Goal: Information Seeking & Learning: Check status

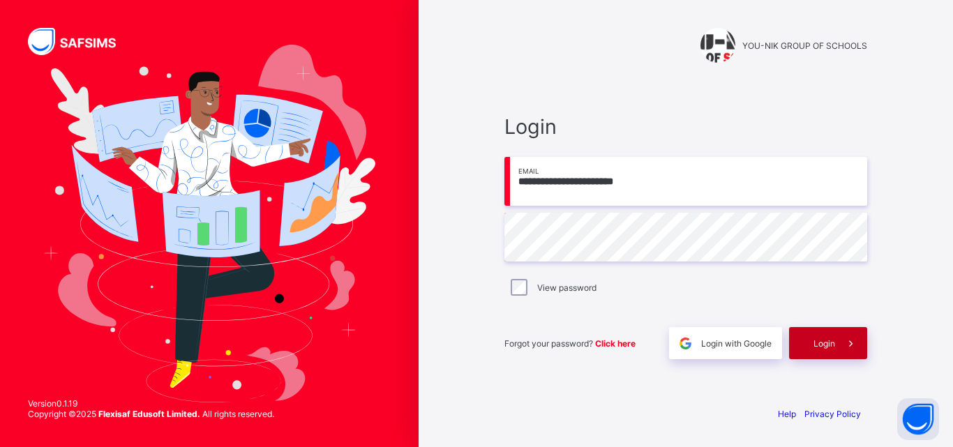
click at [821, 354] on div "Login" at bounding box center [828, 343] width 78 height 32
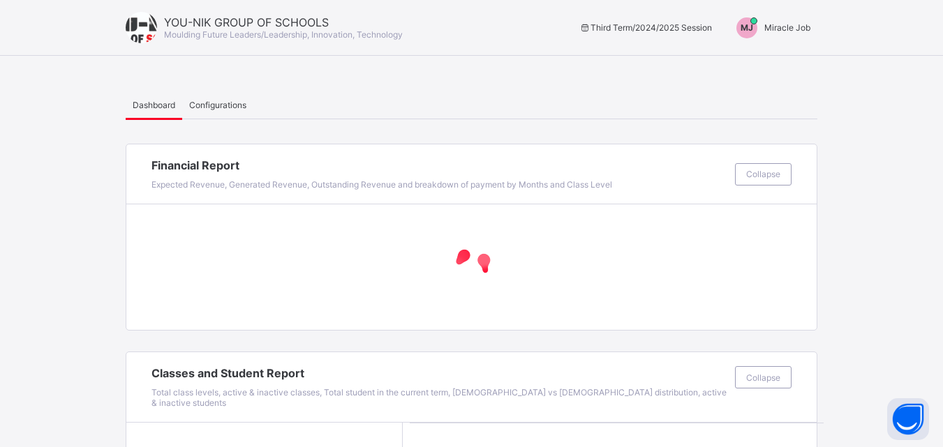
click at [798, 25] on span "Miracle Job" at bounding box center [787, 27] width 46 height 10
click at [767, 53] on span "Switch to Admin View" at bounding box center [758, 60] width 106 height 16
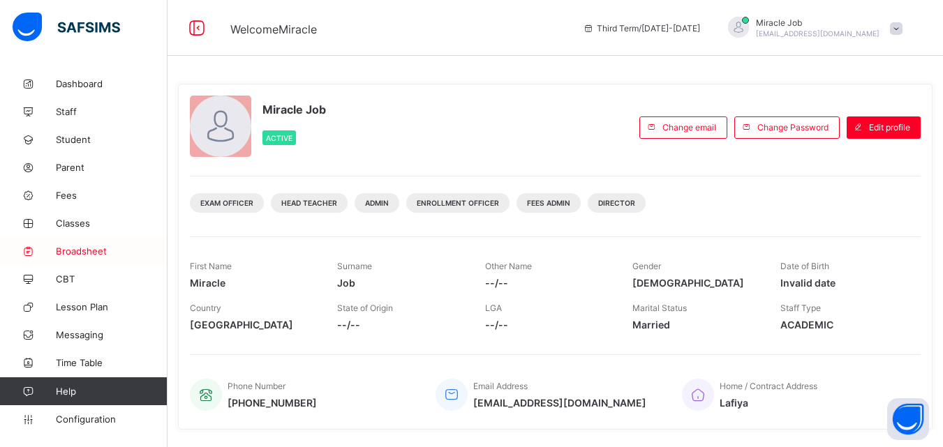
click at [121, 251] on span "Broadsheet" at bounding box center [112, 251] width 112 height 11
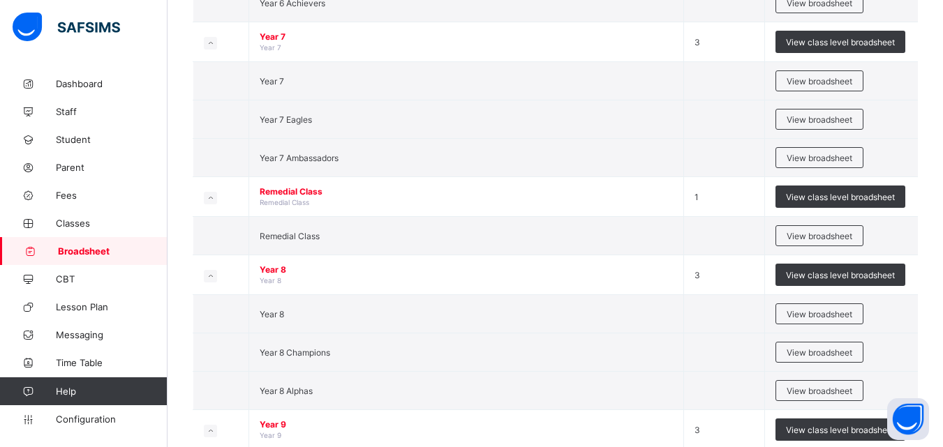
scroll to position [1995, 0]
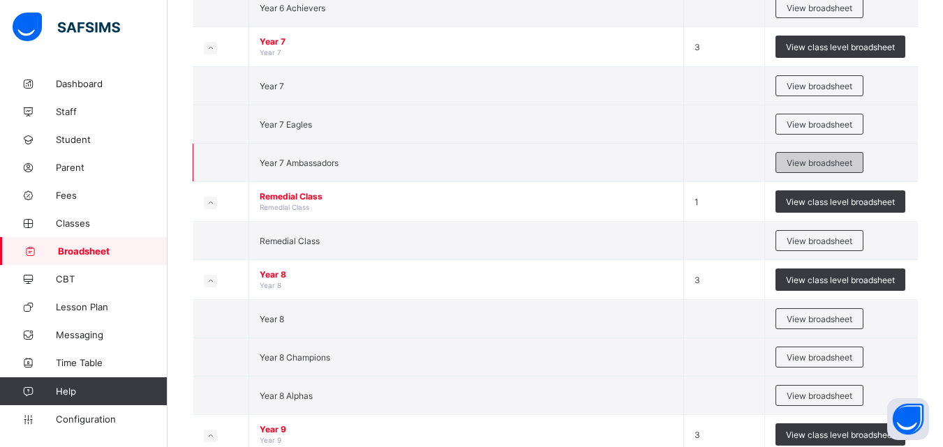
click at [796, 161] on span "View broadsheet" at bounding box center [820, 163] width 66 height 10
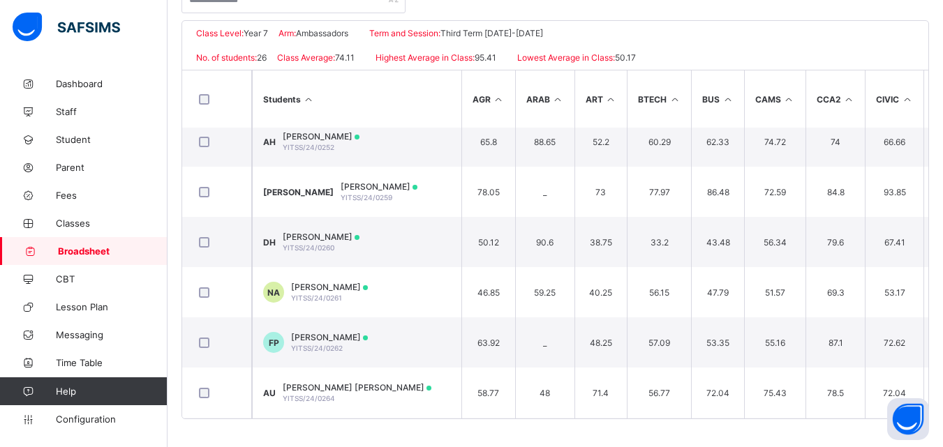
scroll to position [963, 0]
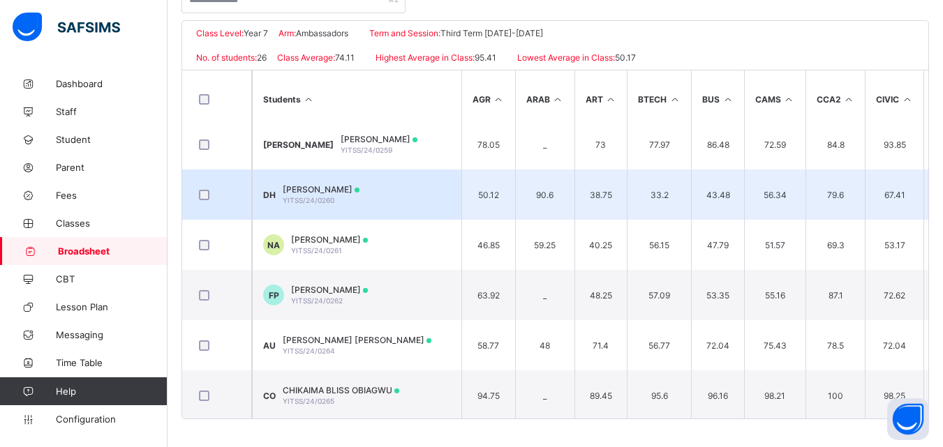
click at [359, 200] on div "DUNAMA MOHAMMED HAMZA YITSS/24/0260" at bounding box center [321, 194] width 77 height 21
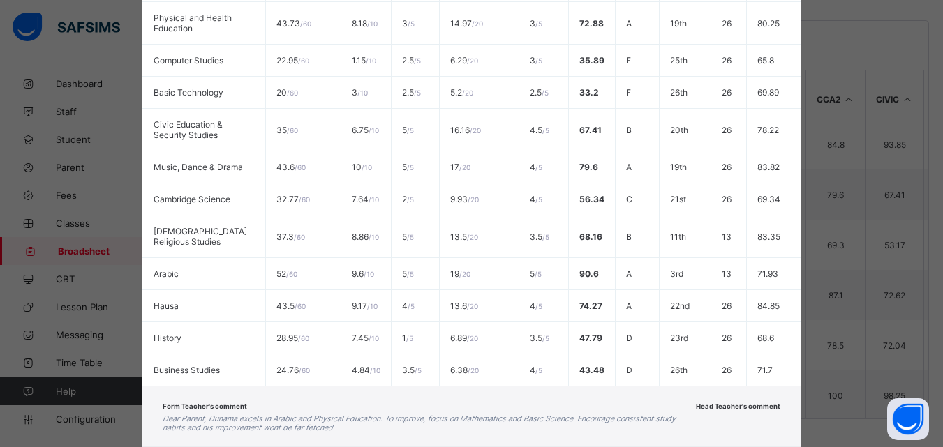
scroll to position [676, 0]
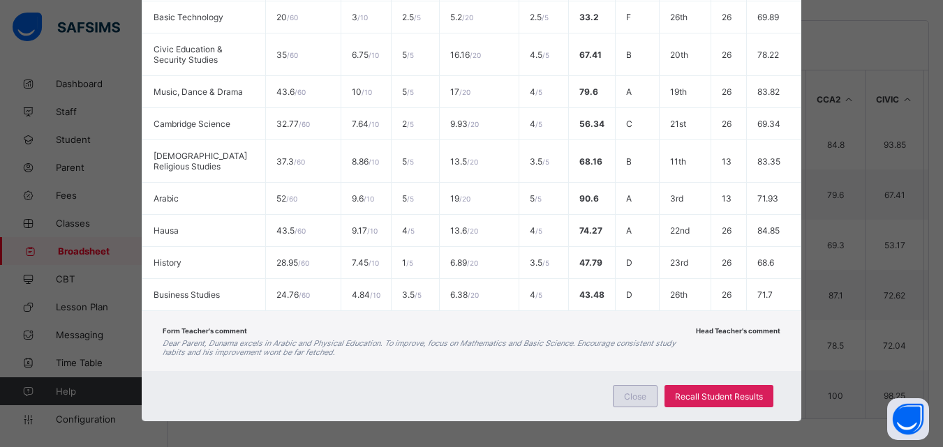
click at [634, 402] on span "Close" at bounding box center [635, 397] width 22 height 10
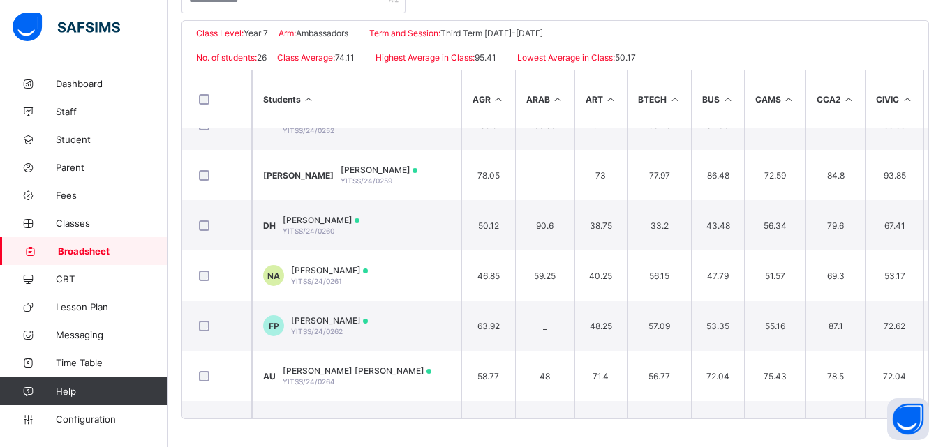
scroll to position [921, 0]
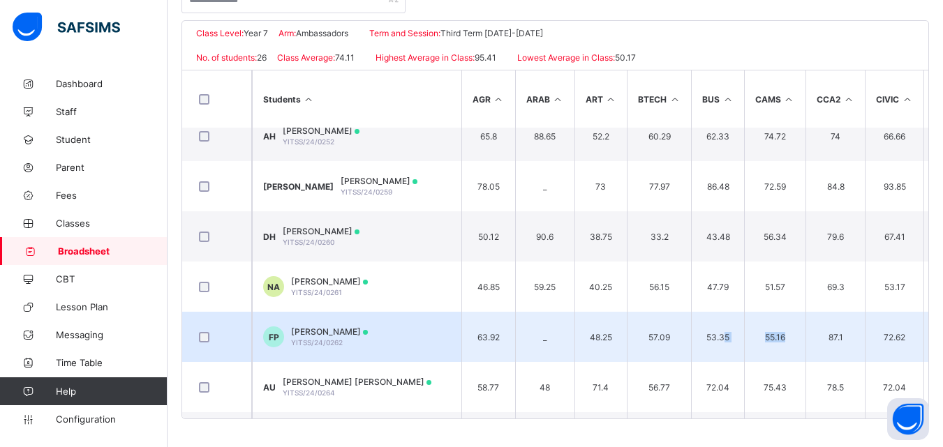
drag, startPoint x: 784, startPoint y: 322, endPoint x: 703, endPoint y: 322, distance: 81.7
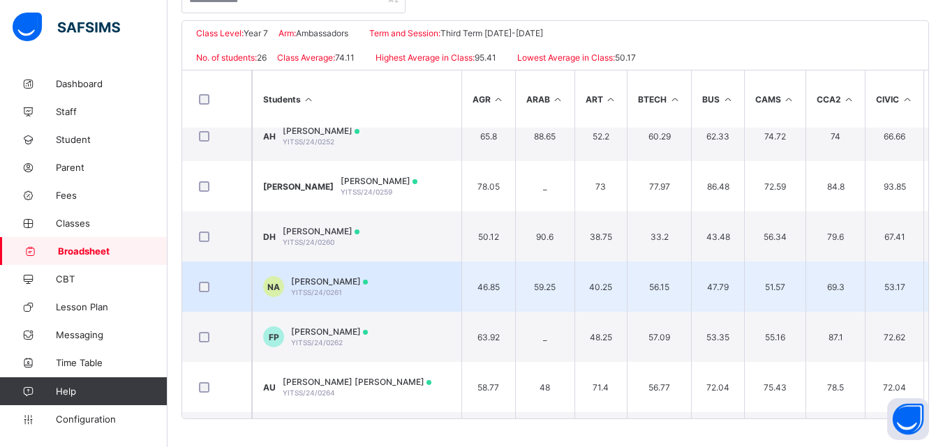
click at [366, 290] on div "NUHU TIJANI AHMED YITSS/24/0261" at bounding box center [329, 286] width 77 height 21
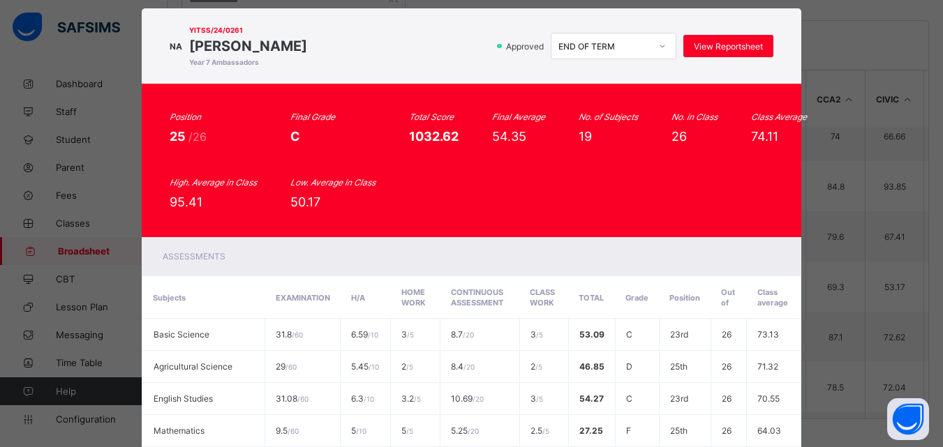
scroll to position [0, 0]
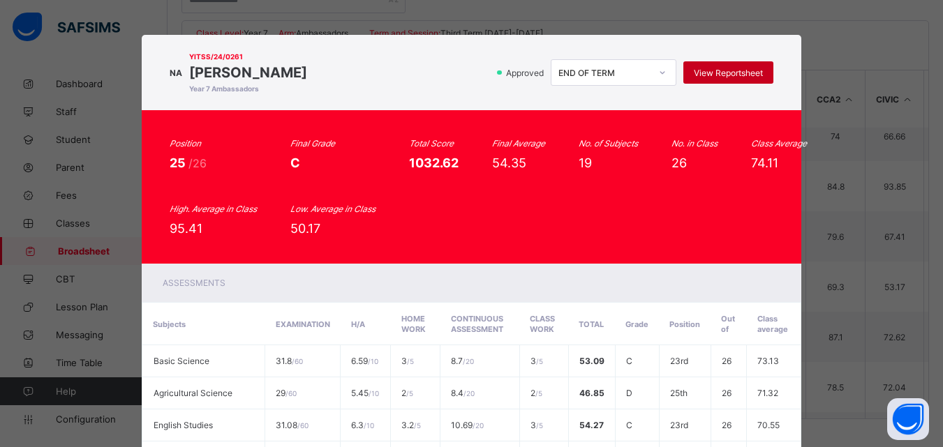
click at [717, 65] on div "View Reportsheet" at bounding box center [728, 72] width 90 height 22
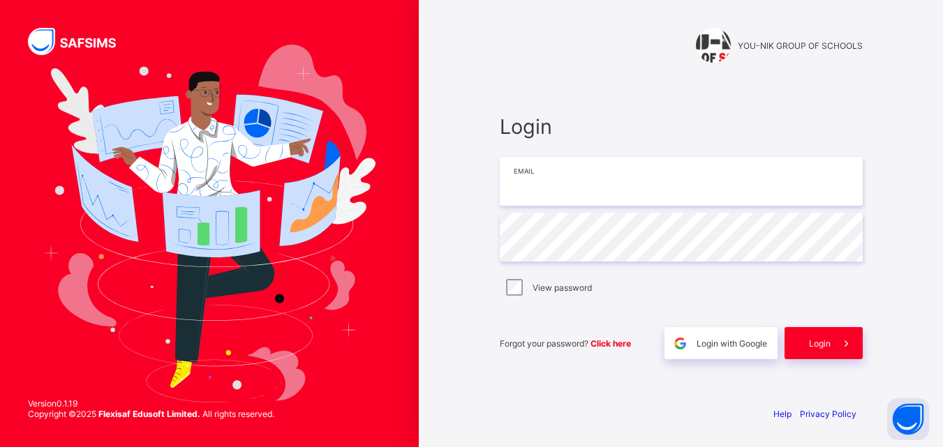
type input "**********"
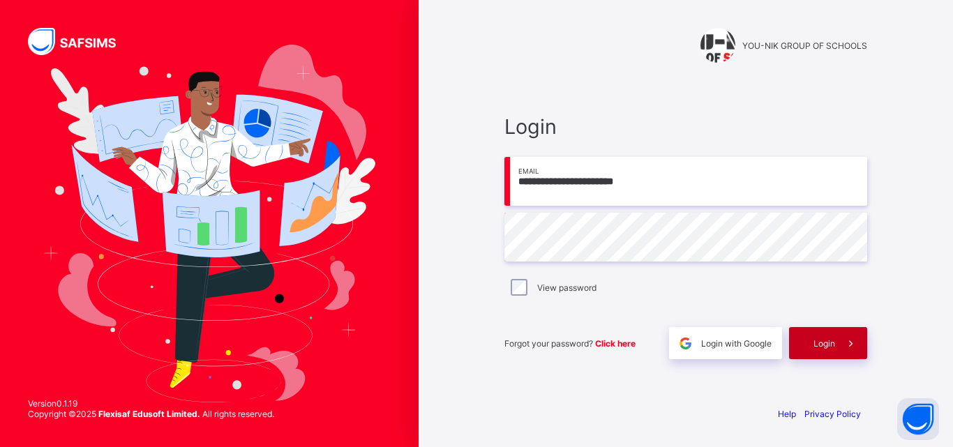
click at [823, 341] on span "Login" at bounding box center [825, 344] width 22 height 10
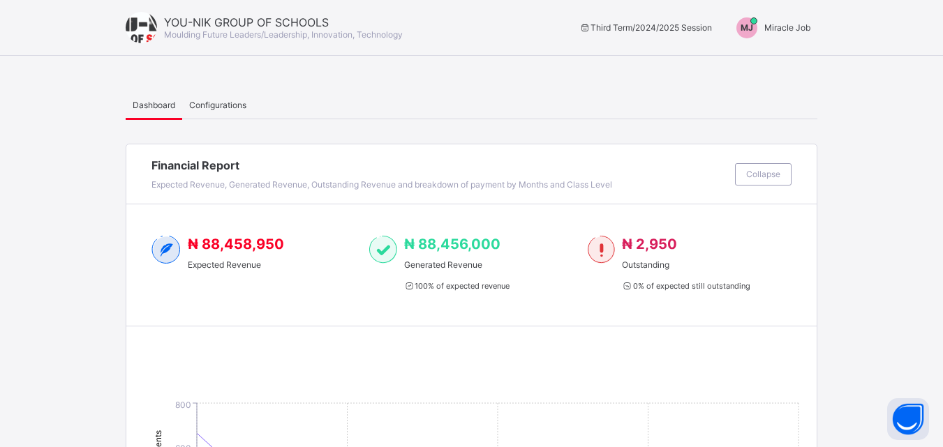
click at [798, 28] on span "Miracle Job" at bounding box center [787, 27] width 46 height 10
click at [781, 57] on span "Switch to Admin View" at bounding box center [758, 60] width 106 height 16
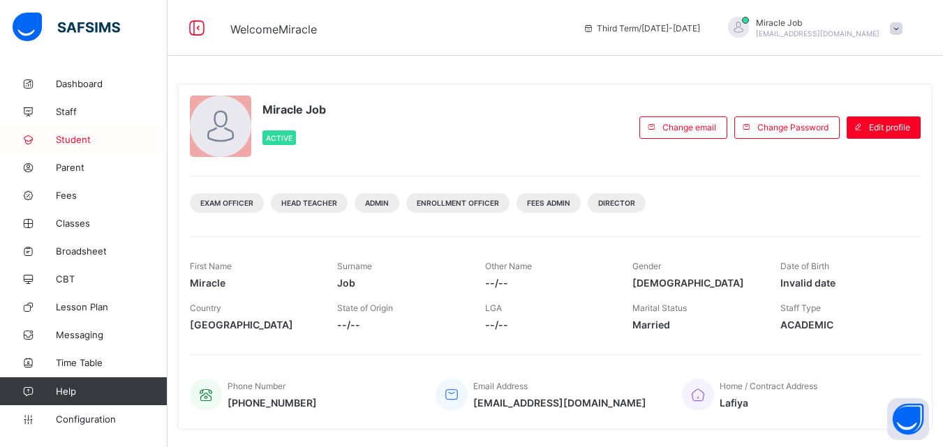
click at [87, 137] on span "Student" at bounding box center [112, 139] width 112 height 11
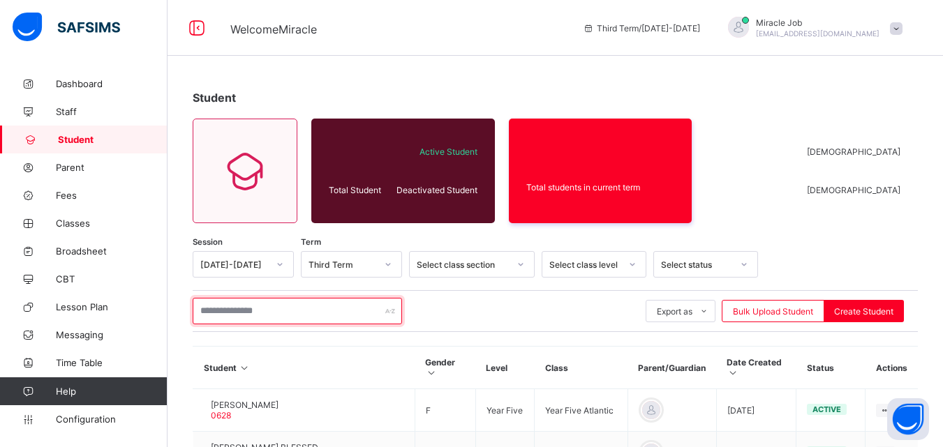
click at [269, 315] on input "text" at bounding box center [297, 311] width 209 height 27
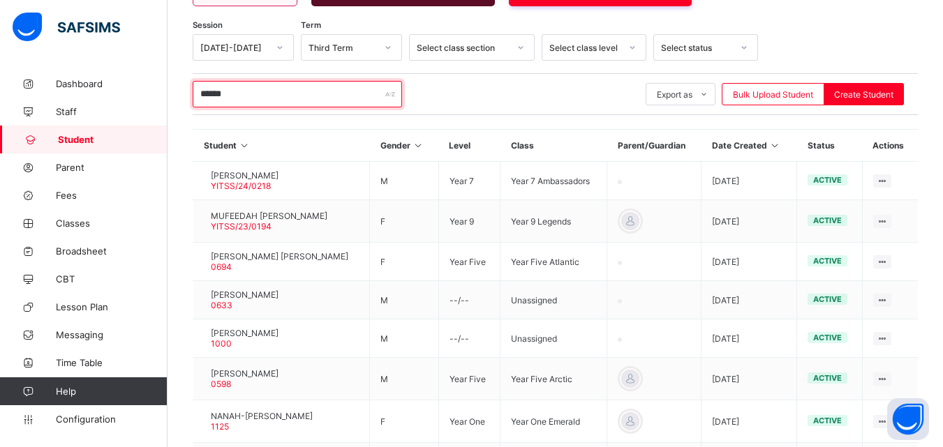
scroll to position [224, 0]
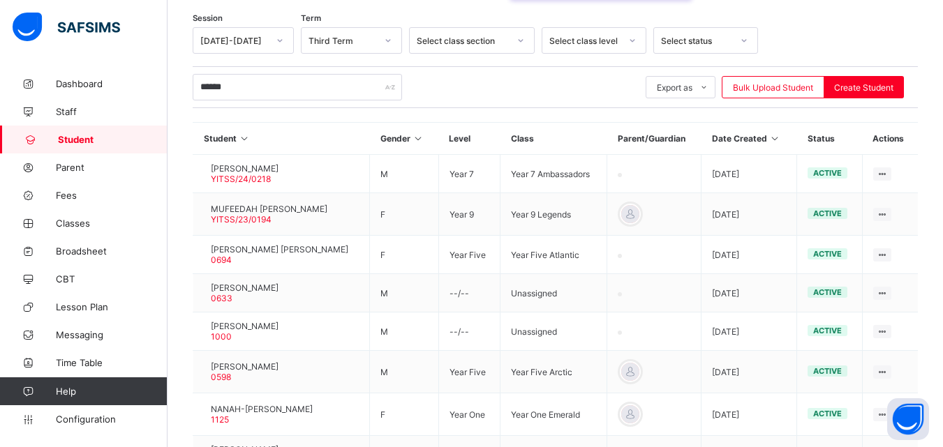
click at [276, 71] on div "****** Export as Pdf Report Excel Report Excel Report (LMS) Bulk Upload Student…" at bounding box center [555, 87] width 725 height 42
click at [255, 93] on input "******" at bounding box center [297, 87] width 209 height 27
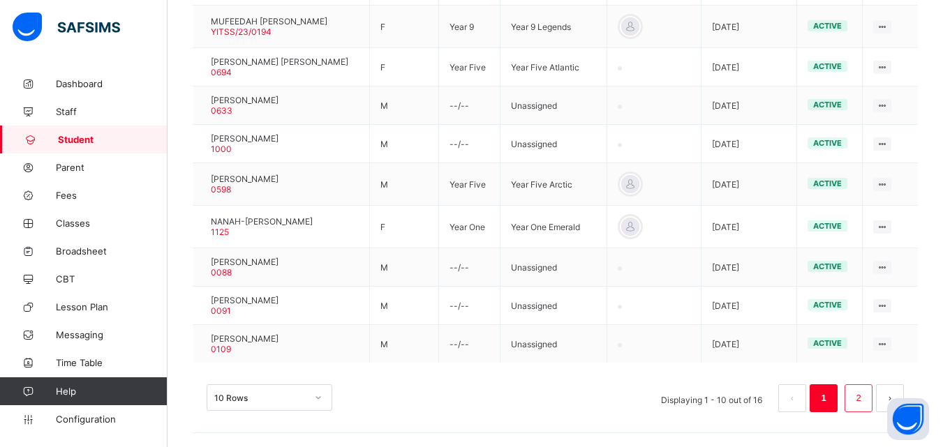
click at [861, 396] on li "2" at bounding box center [859, 399] width 28 height 28
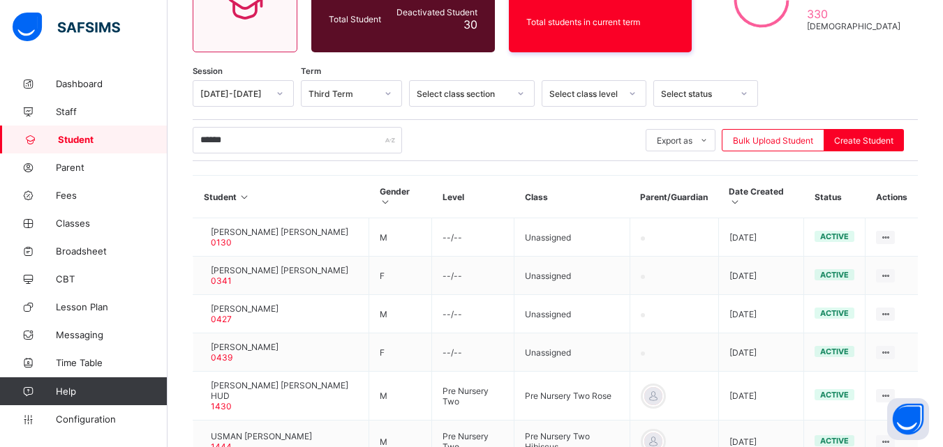
scroll to position [271, 0]
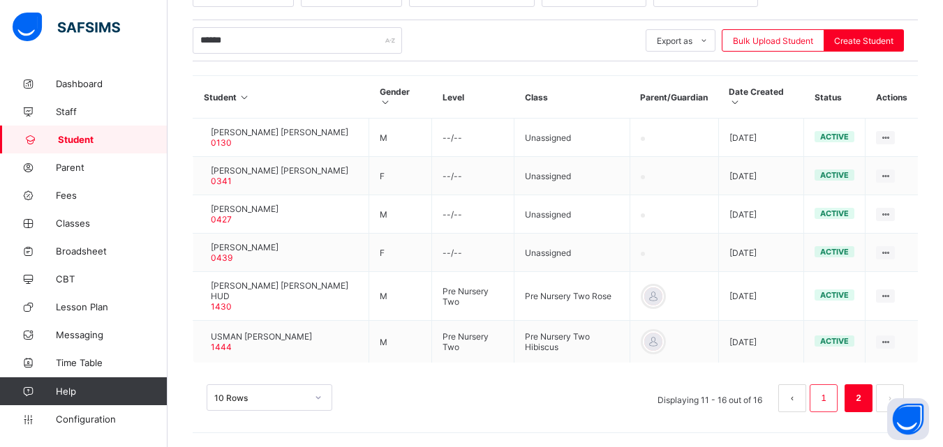
click at [830, 394] on link "1" at bounding box center [823, 398] width 13 height 18
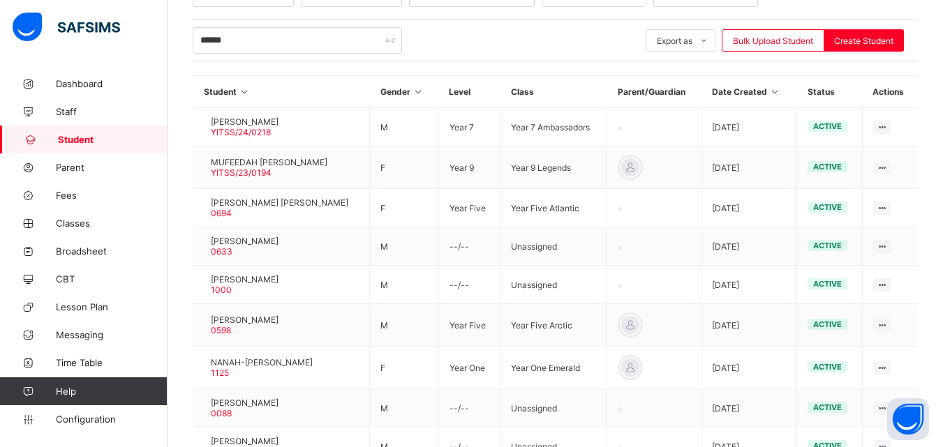
scroll to position [412, 0]
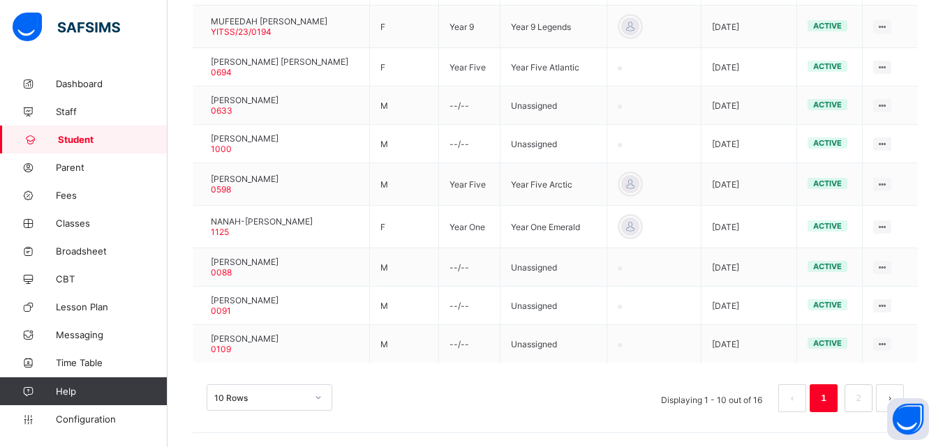
drag, startPoint x: 942, startPoint y: 261, endPoint x: 953, endPoint y: 269, distance: 13.6
click at [943, 269] on html "Welcome Miracle Third Term / 2024-2025 Miracle Job jobmiracle080@gmail.com Dash…" at bounding box center [471, 17] width 943 height 859
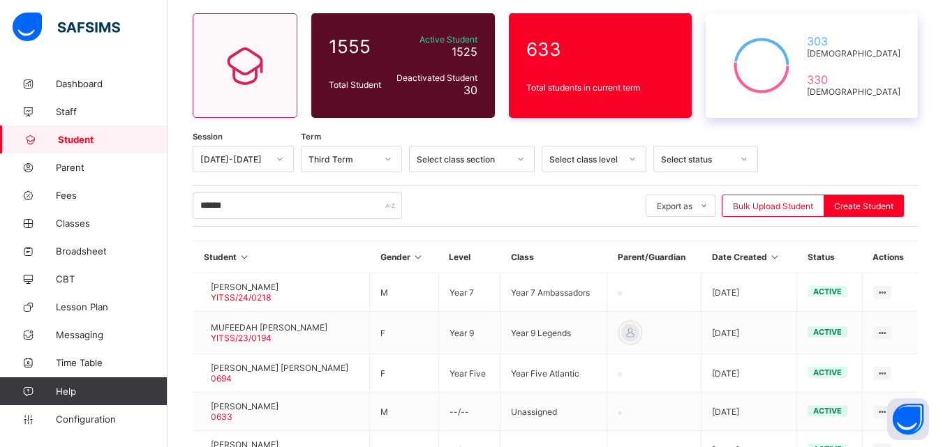
scroll to position [82, 0]
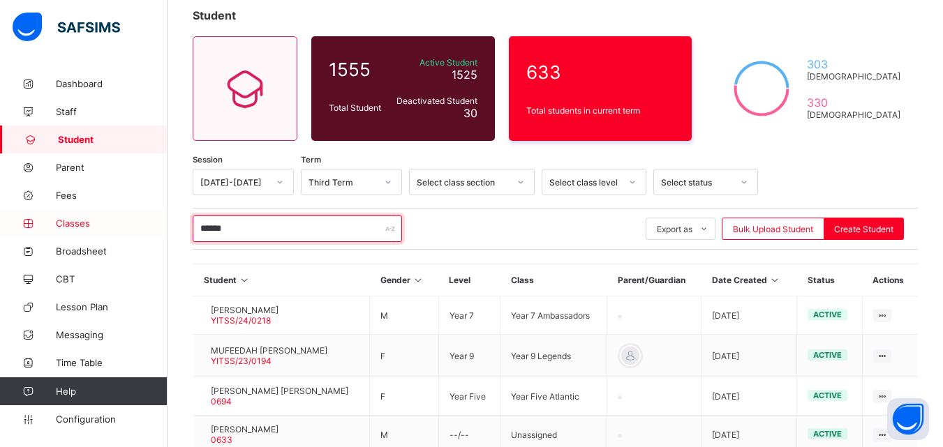
drag, startPoint x: 257, startPoint y: 230, endPoint x: 166, endPoint y: 220, distance: 91.3
click at [166, 220] on div "Welcome Miracle Third Term / 2024-2025 Miracle Job jobmiracle080@gmail.com Dash…" at bounding box center [471, 347] width 943 height 859
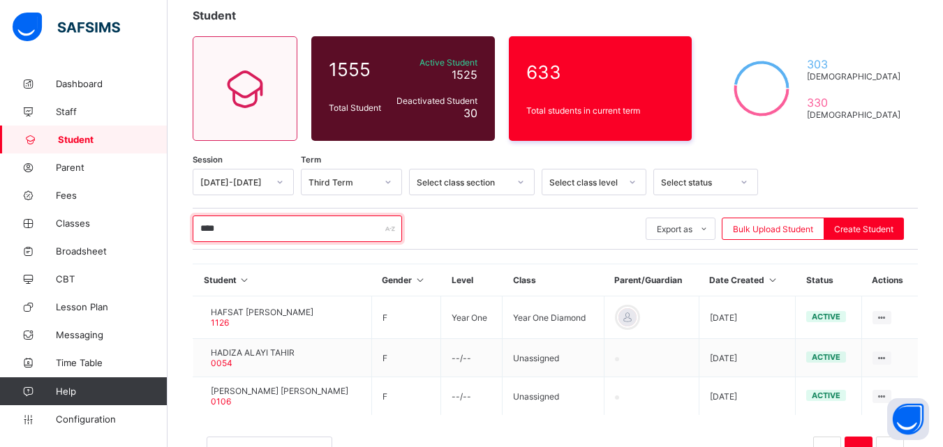
scroll to position [135, 0]
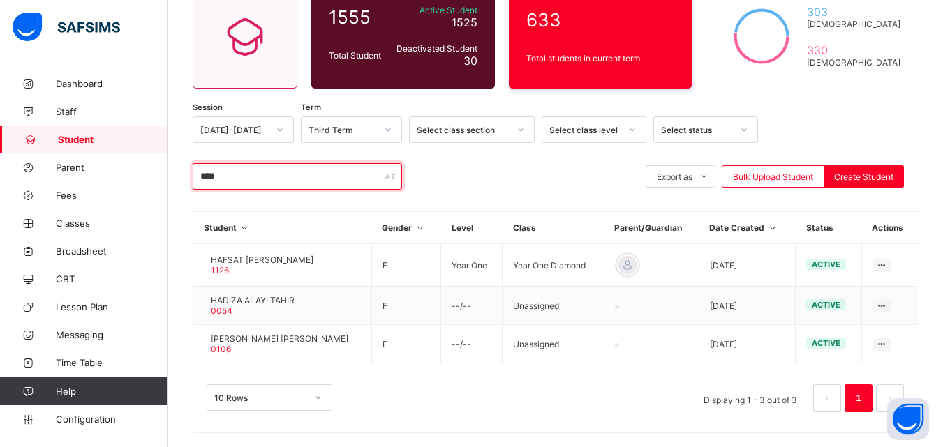
drag, startPoint x: 267, startPoint y: 179, endPoint x: 83, endPoint y: 147, distance: 187.0
click at [83, 147] on div "Welcome Miracle Third Term / 2024-2025 Miracle Job jobmiracle080@gmail.com Dash…" at bounding box center [471, 156] width 943 height 582
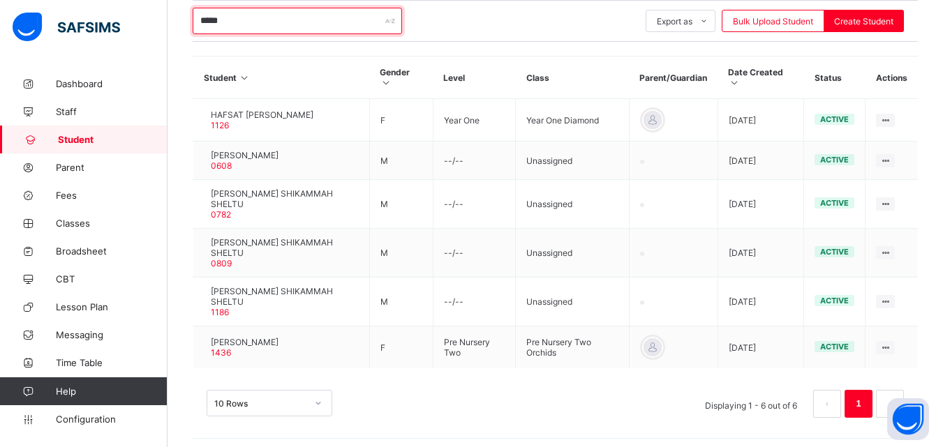
scroll to position [296, 0]
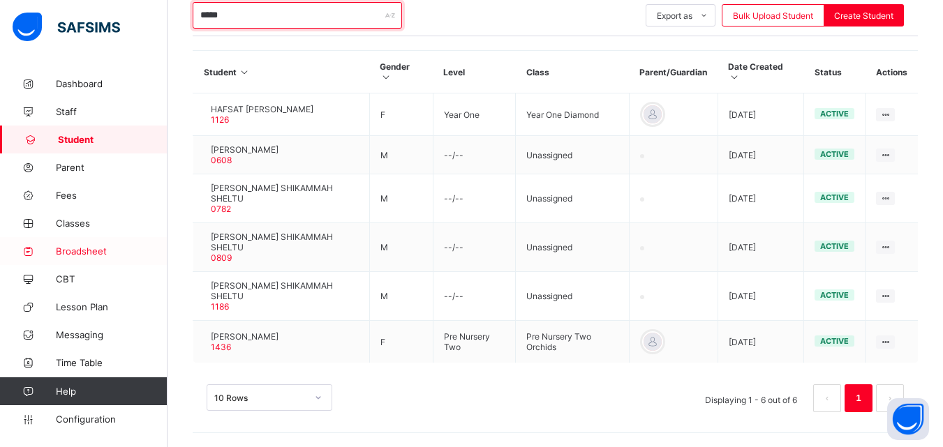
type input "*****"
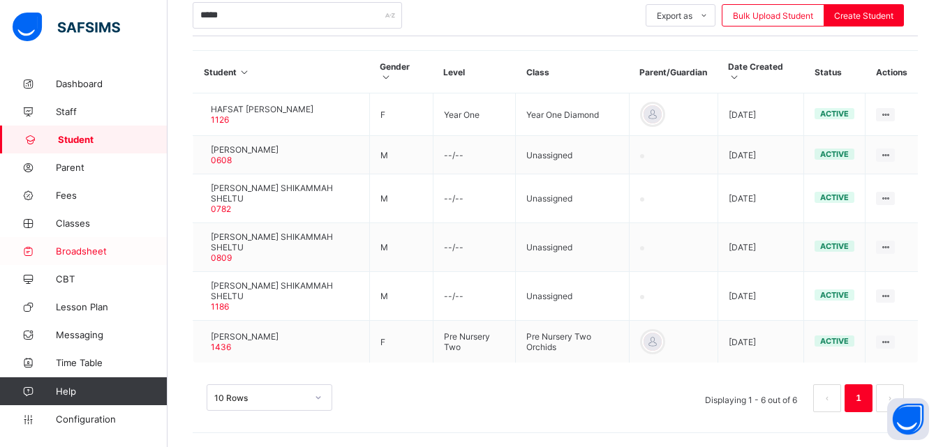
click at [105, 244] on link "Broadsheet" at bounding box center [84, 251] width 168 height 28
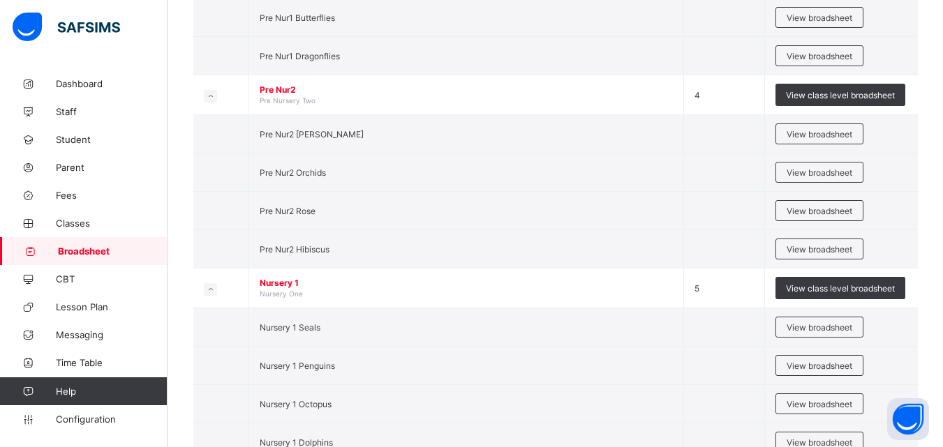
scroll to position [209, 0]
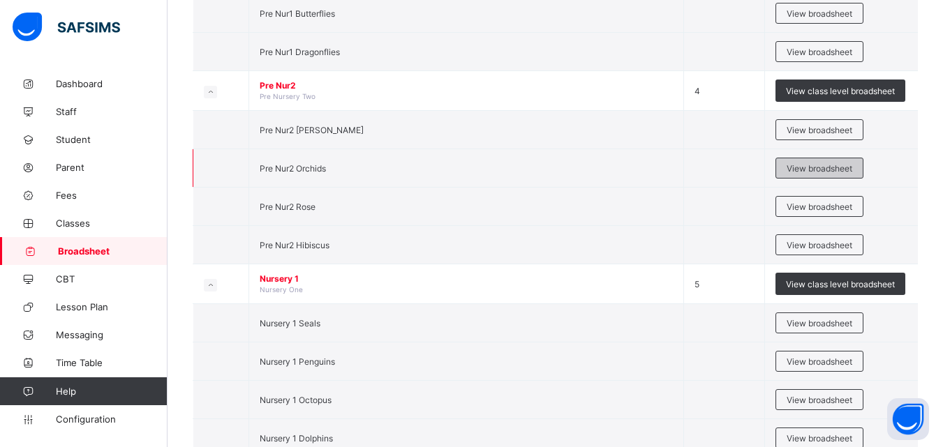
click at [785, 170] on div "View broadsheet" at bounding box center [819, 168] width 88 height 21
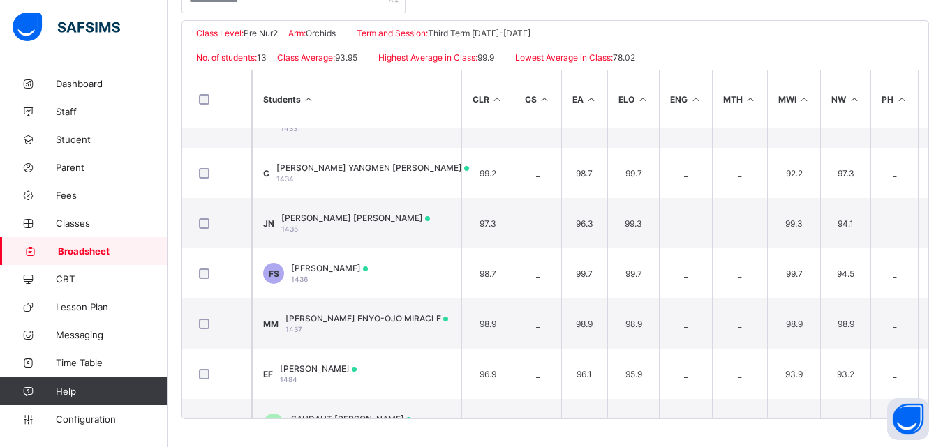
scroll to position [313, 0]
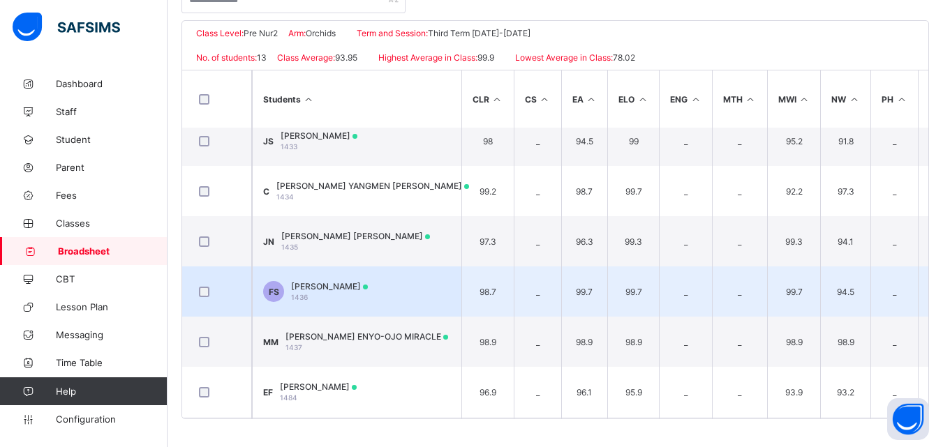
click at [315, 283] on span "FATIMA ABDULHALD SHEHU" at bounding box center [329, 286] width 77 height 10
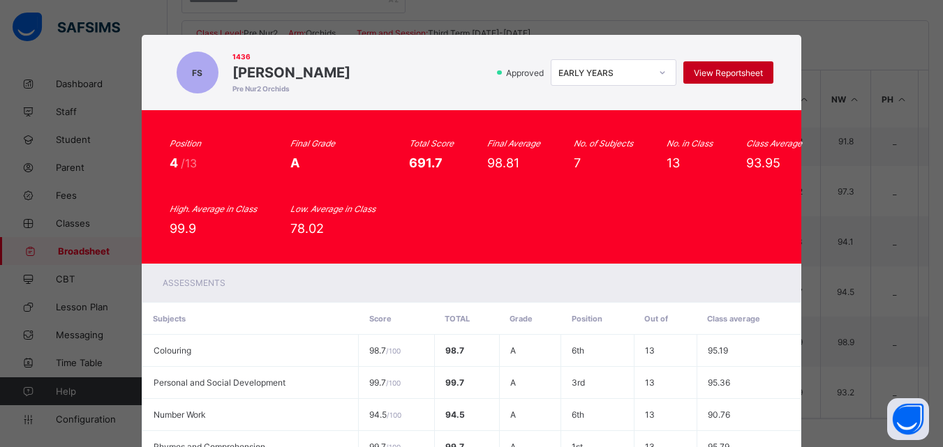
click at [693, 64] on div "View Reportsheet" at bounding box center [728, 72] width 90 height 22
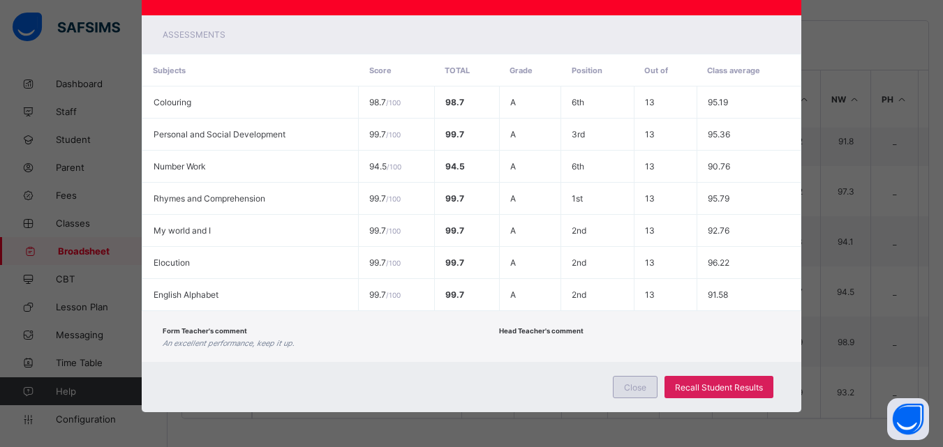
click at [625, 388] on span "Close" at bounding box center [635, 387] width 22 height 10
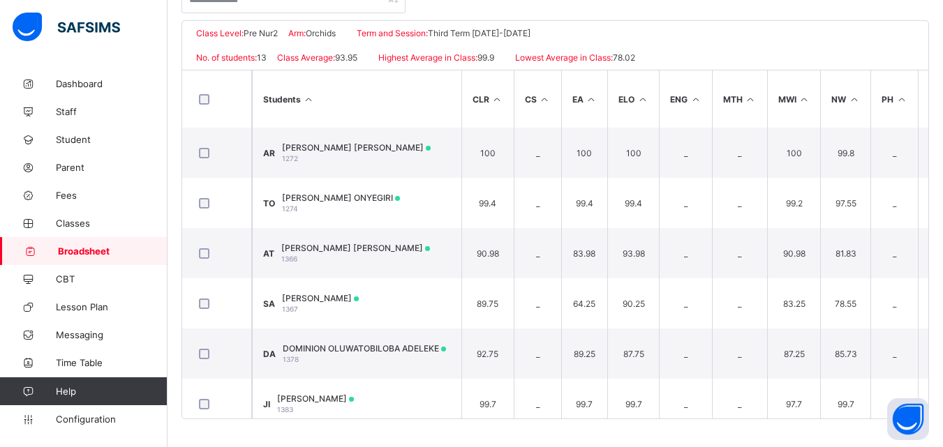
scroll to position [0, 0]
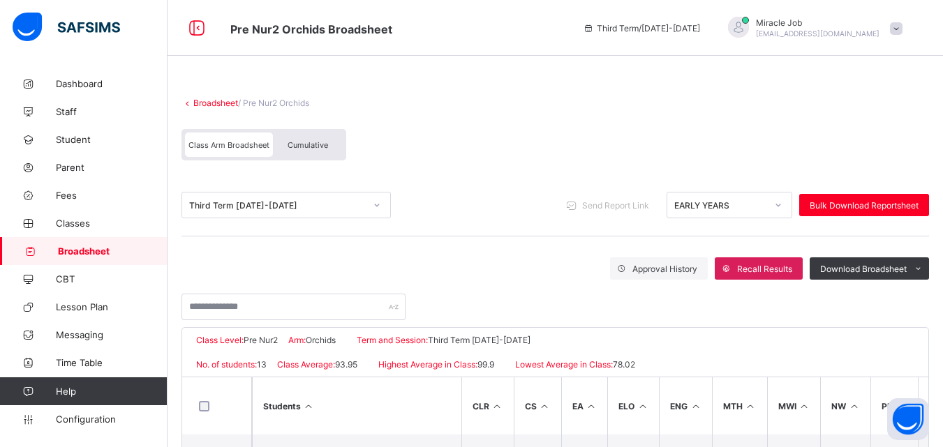
click at [214, 101] on link "Broadsheet" at bounding box center [215, 103] width 45 height 10
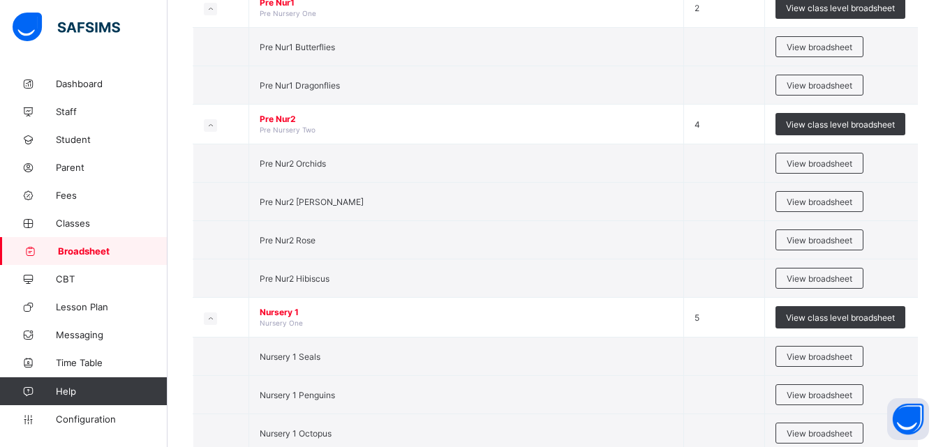
scroll to position [195, 0]
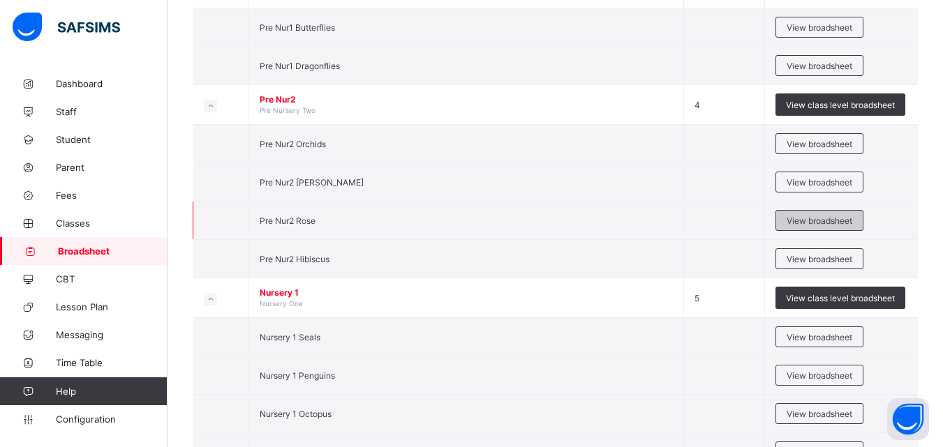
click at [799, 221] on span "View broadsheet" at bounding box center [820, 221] width 66 height 10
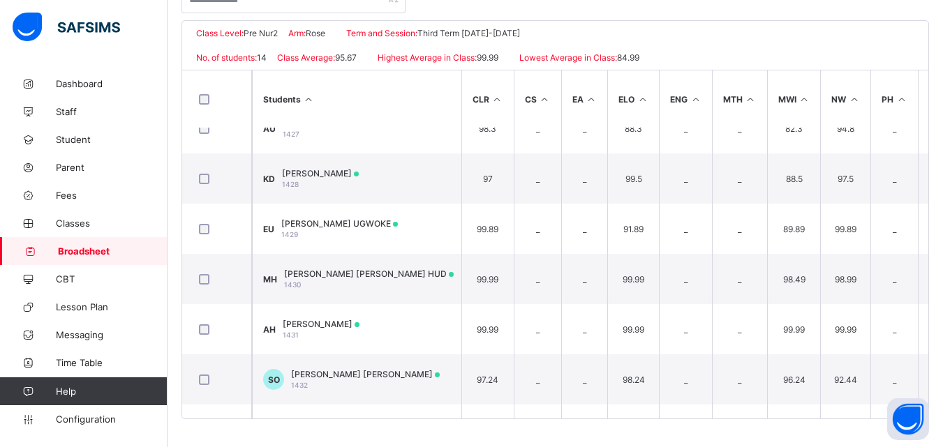
scroll to position [409, 0]
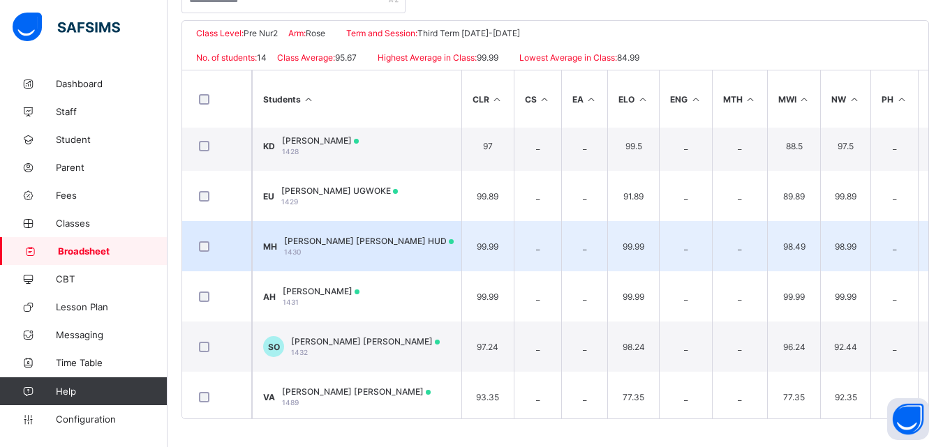
click at [411, 251] on div "MUHAMMED RAYYAN KHALID HUD 1430" at bounding box center [369, 246] width 170 height 21
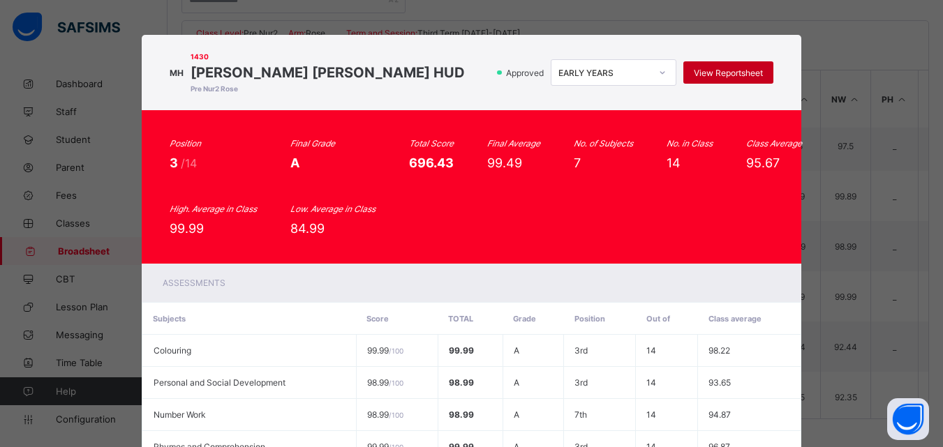
click at [702, 81] on div "View Reportsheet" at bounding box center [728, 72] width 90 height 22
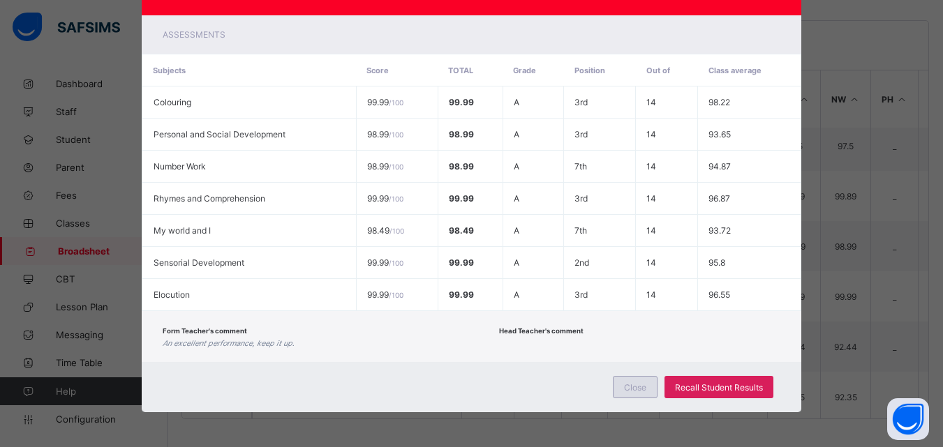
click at [638, 385] on span "Close" at bounding box center [635, 387] width 22 height 10
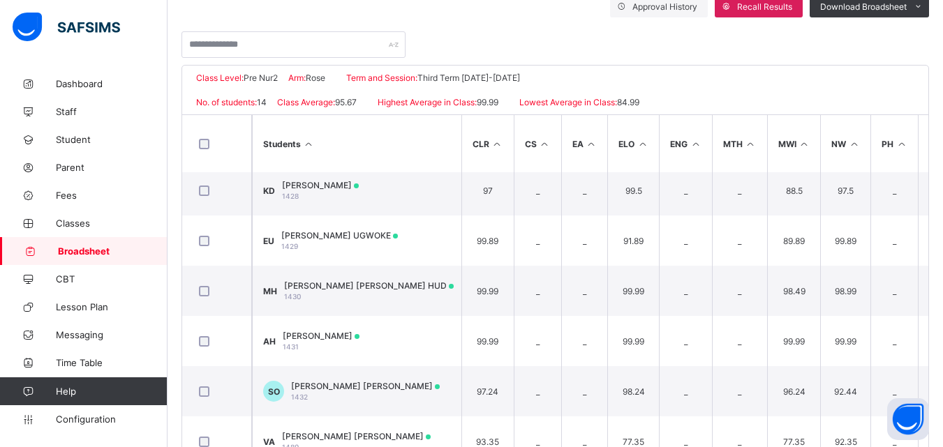
scroll to position [0, 0]
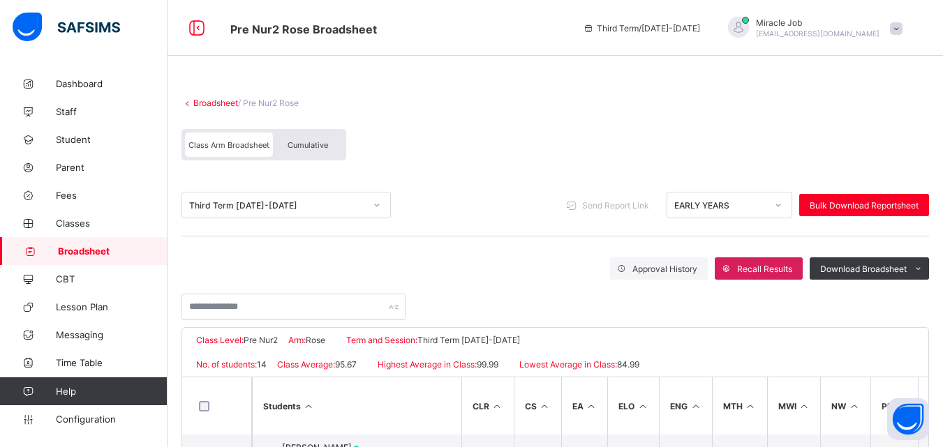
click at [229, 99] on link "Broadsheet" at bounding box center [215, 103] width 45 height 10
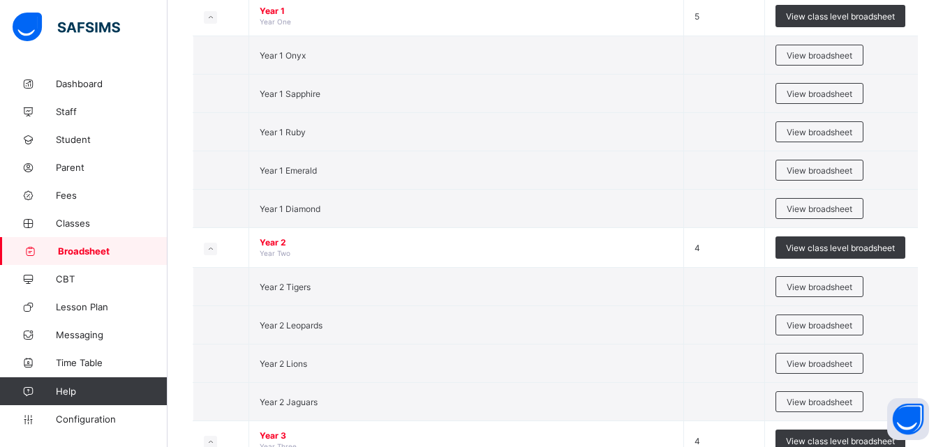
scroll to position [961, 0]
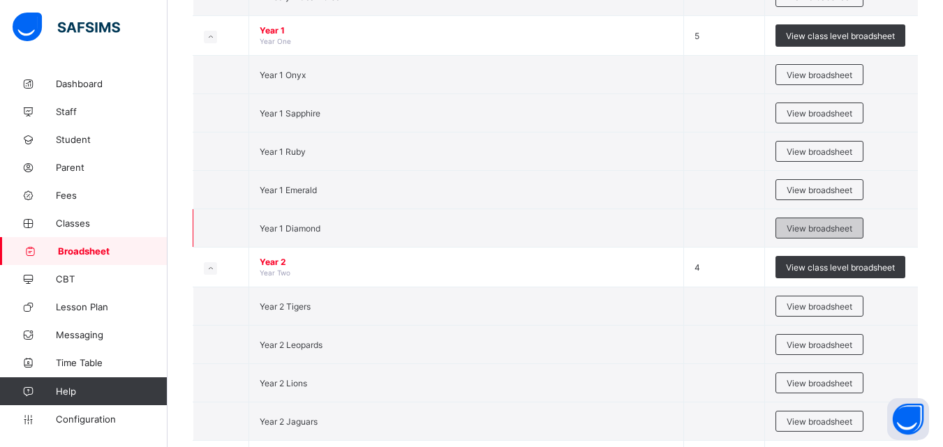
click at [819, 223] on span "View broadsheet" at bounding box center [820, 228] width 66 height 10
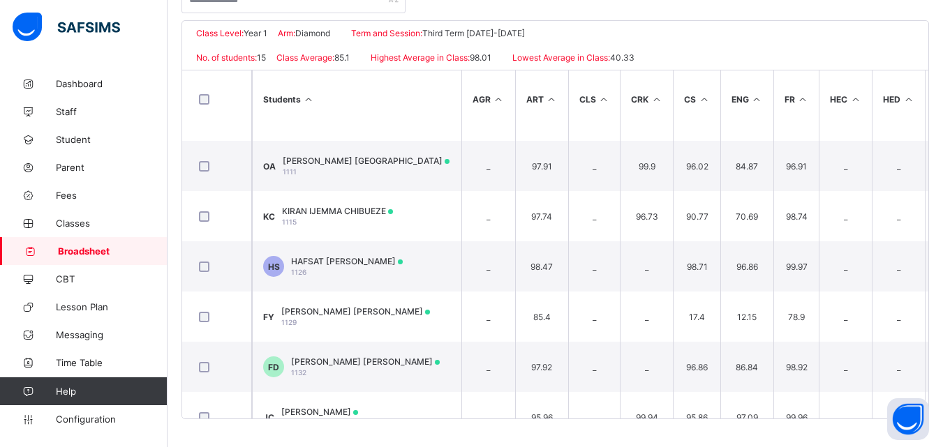
scroll to position [290, 0]
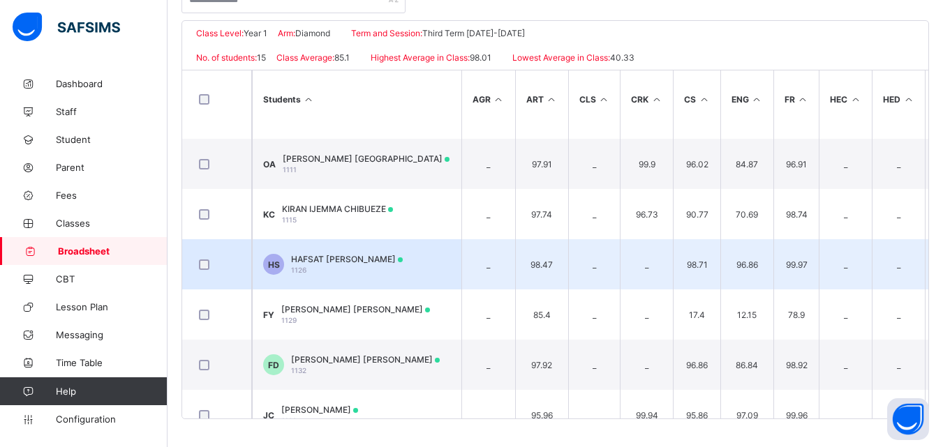
click at [344, 251] on td "HS HAFSAT HADI SHEHU 1126" at bounding box center [356, 264] width 209 height 50
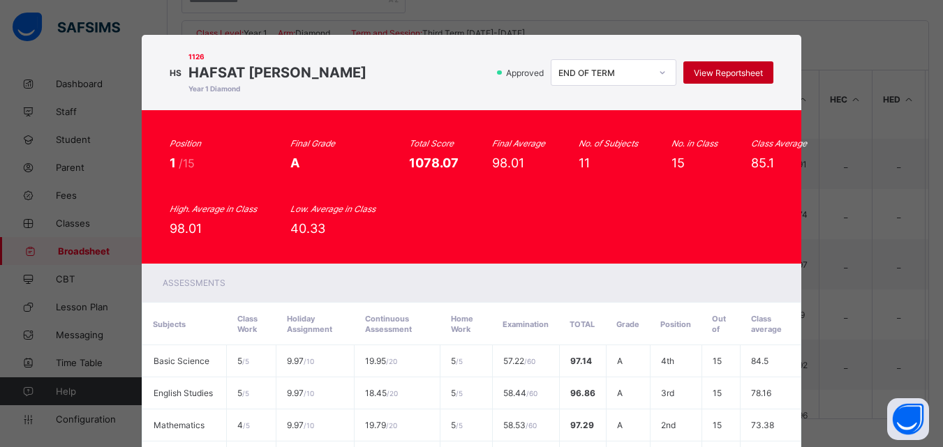
click at [738, 64] on div "View Reportsheet" at bounding box center [728, 72] width 90 height 22
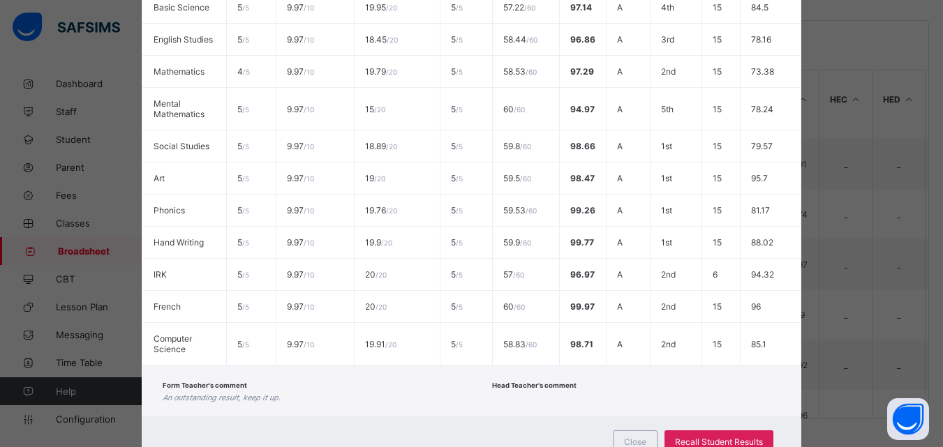
scroll to position [408, 0]
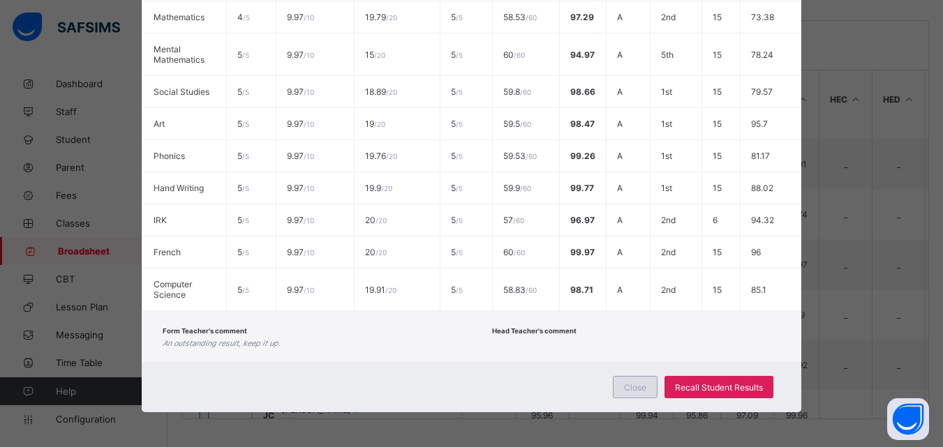
click at [641, 389] on span "Close" at bounding box center [635, 387] width 22 height 10
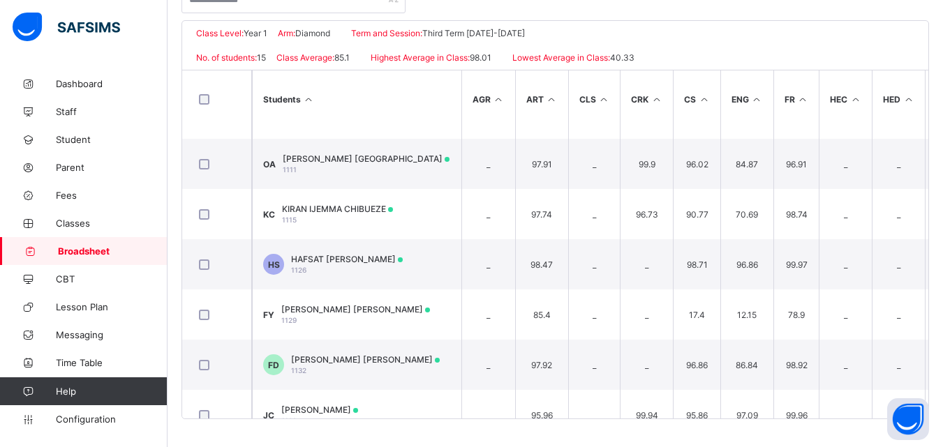
scroll to position [0, 0]
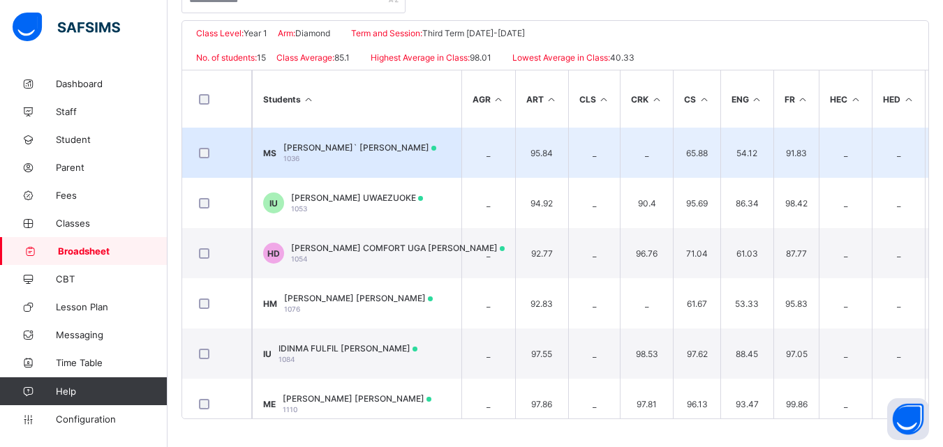
click at [350, 142] on span "MUBARAQ ABUBAKAR` SADIQ" at bounding box center [359, 147] width 153 height 10
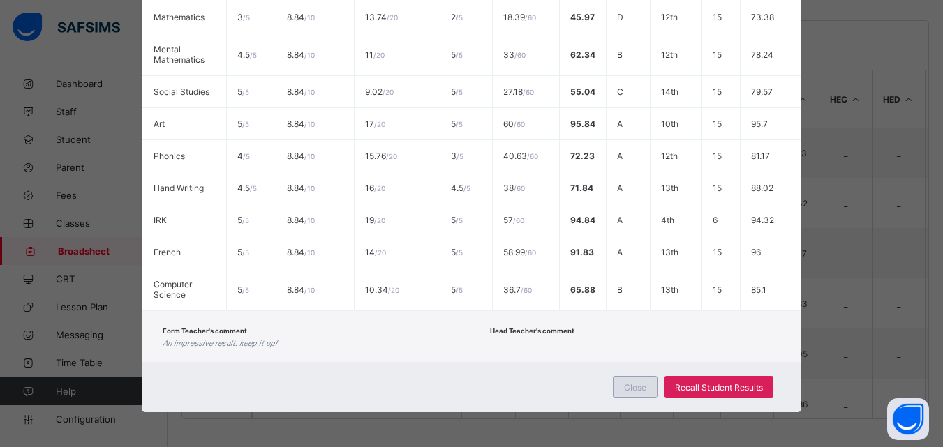
click at [634, 392] on span "Close" at bounding box center [635, 387] width 22 height 10
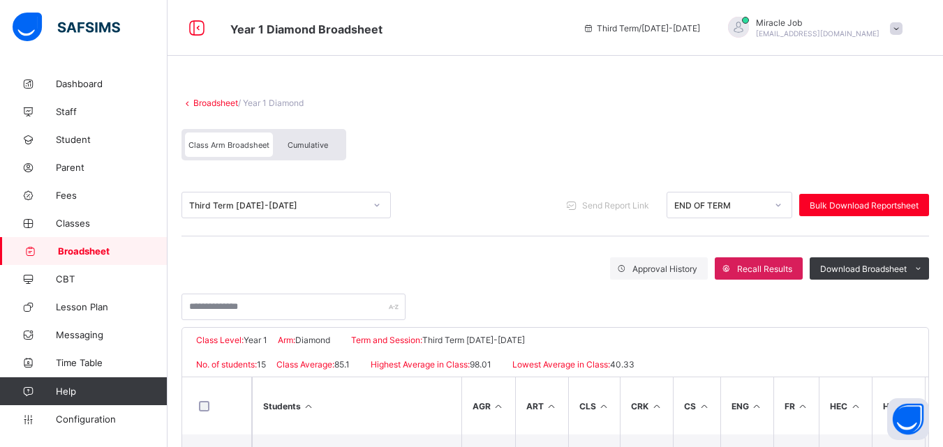
click at [223, 108] on div "Broadsheet / Year 1 Diamond Class Arm Broadsheet Cumulative" at bounding box center [555, 129] width 748 height 91
click at [223, 99] on link "Broadsheet" at bounding box center [215, 103] width 45 height 10
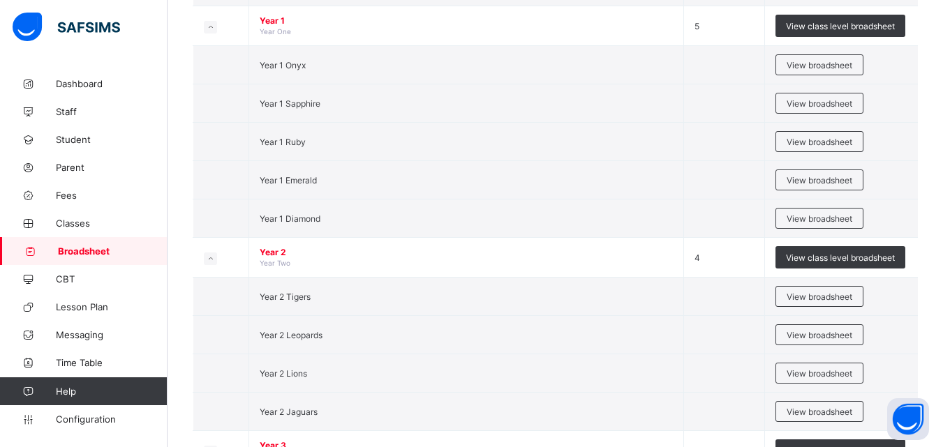
scroll to position [966, 0]
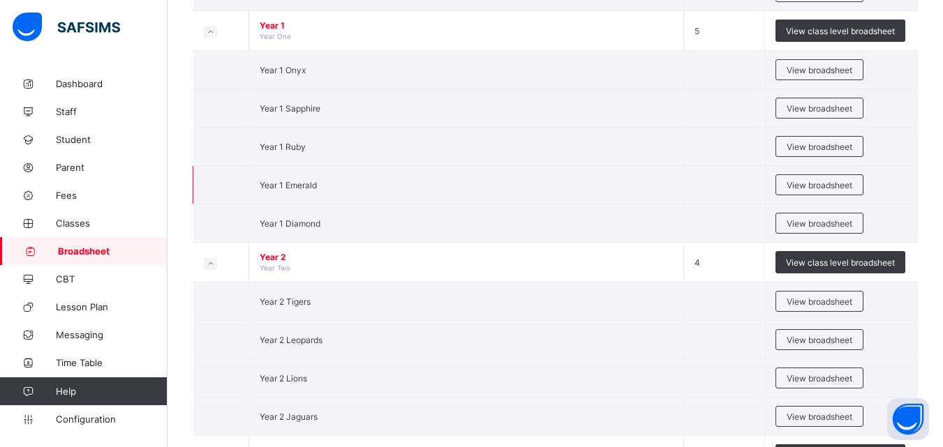
drag, startPoint x: 781, startPoint y: 204, endPoint x: 787, endPoint y: 198, distance: 8.9
click at [792, 181] on div "View broadsheet" at bounding box center [819, 184] width 88 height 21
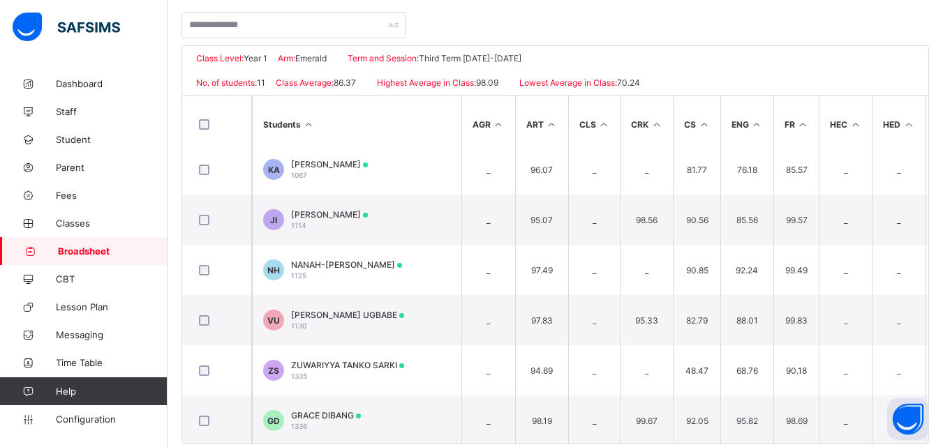
scroll to position [200, 0]
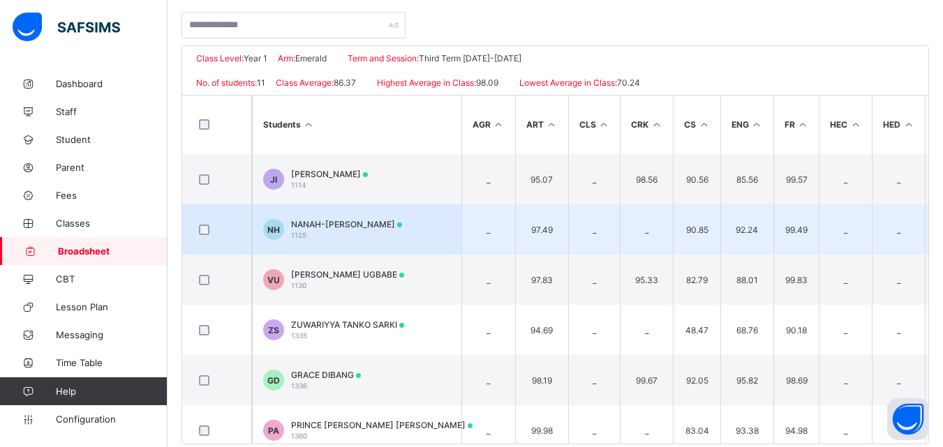
click at [414, 225] on td "NH NANAH-AISHA KHALID HUD 1125" at bounding box center [356, 229] width 209 height 50
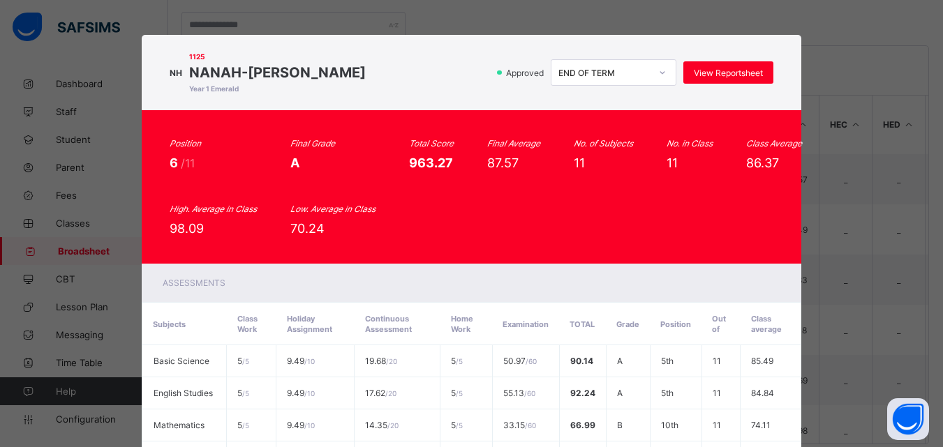
click at [400, 225] on div "Position 6 /11 Final Grade A Total Score 963.27 Final Average 87.57 No. of Subj…" at bounding box center [472, 187] width 604 height 98
click at [727, 71] on span "View Reportsheet" at bounding box center [728, 73] width 69 height 10
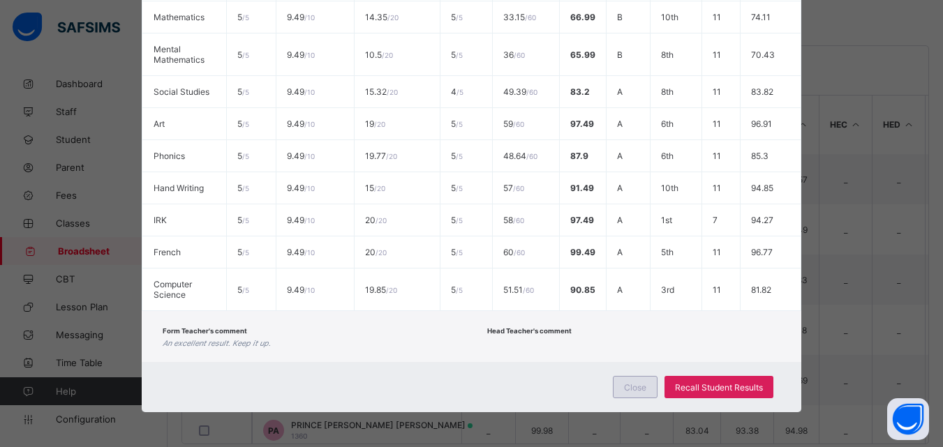
click at [639, 378] on div "Close" at bounding box center [635, 387] width 45 height 22
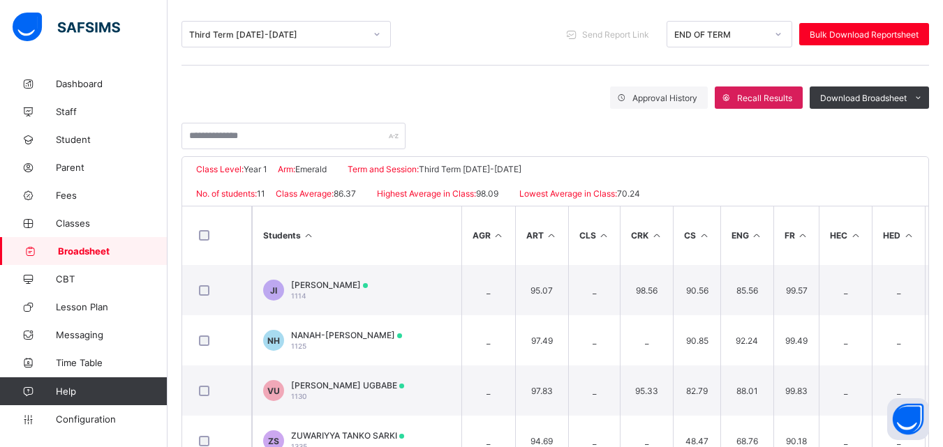
scroll to position [0, 0]
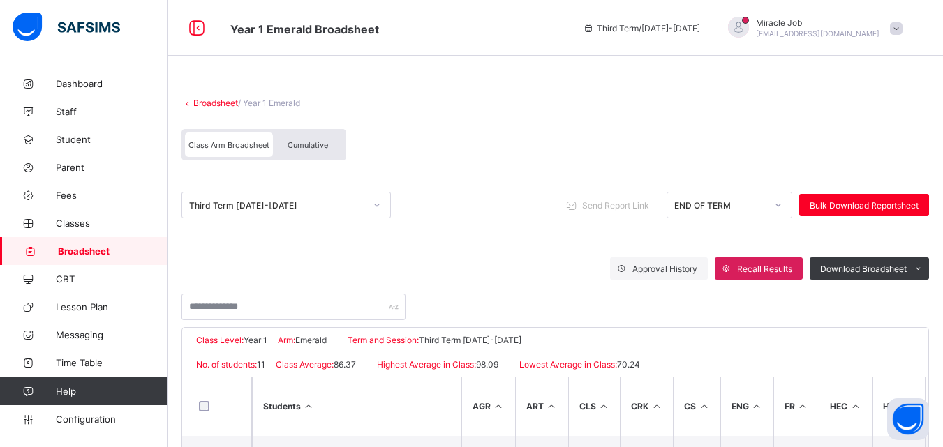
click at [219, 105] on link "Broadsheet" at bounding box center [215, 103] width 45 height 10
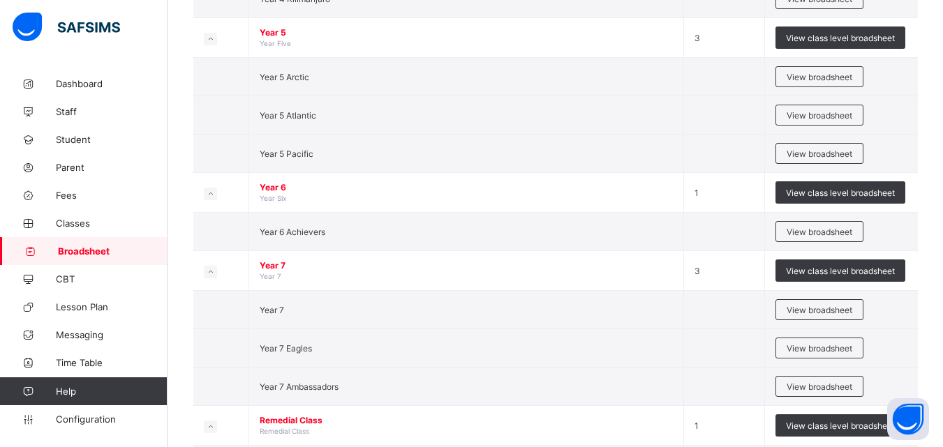
scroll to position [1732, 0]
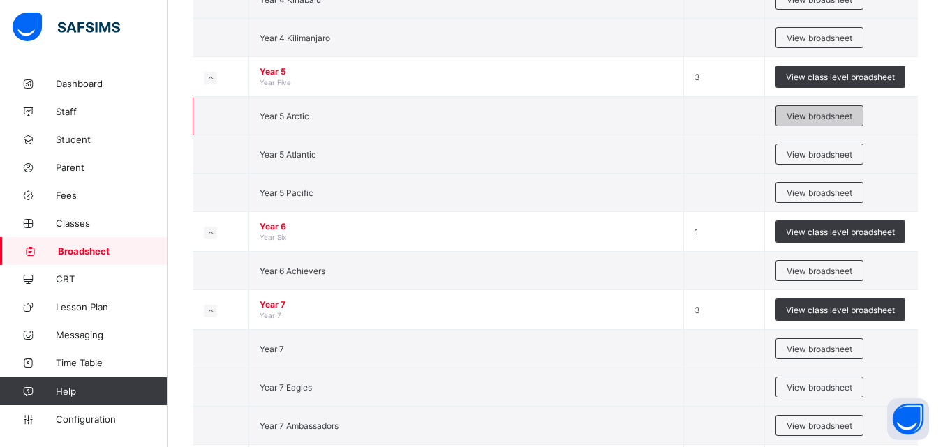
click at [813, 111] on span "View broadsheet" at bounding box center [820, 116] width 66 height 10
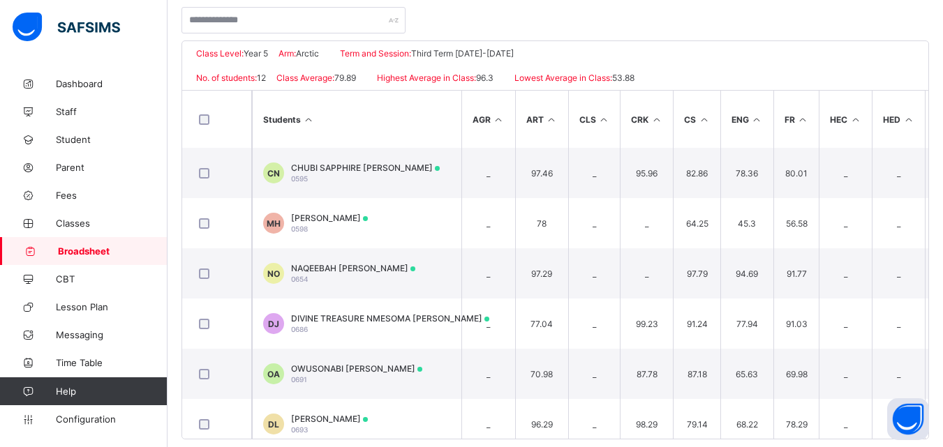
scroll to position [293, 0]
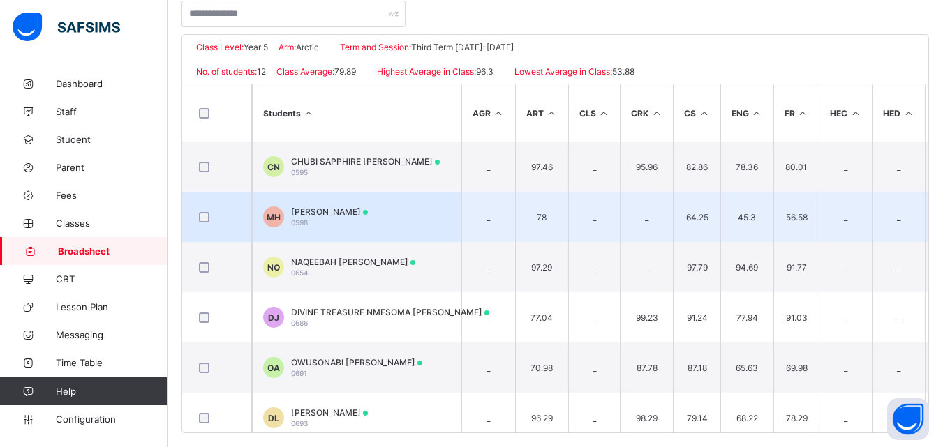
click at [368, 213] on span "[PERSON_NAME]" at bounding box center [329, 212] width 77 height 10
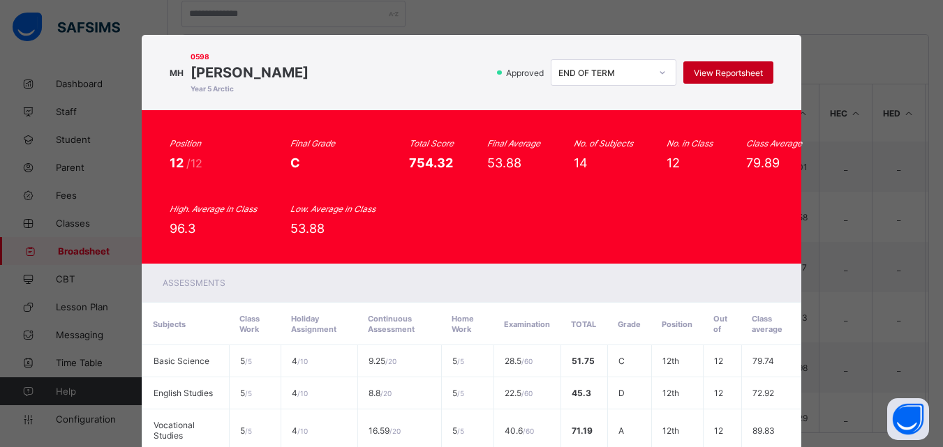
click at [697, 75] on span "View Reportsheet" at bounding box center [728, 73] width 69 height 10
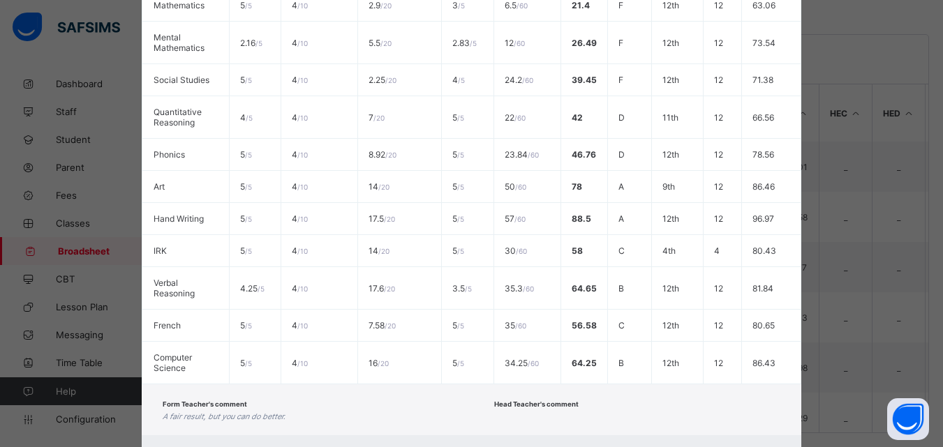
scroll to position [536, 0]
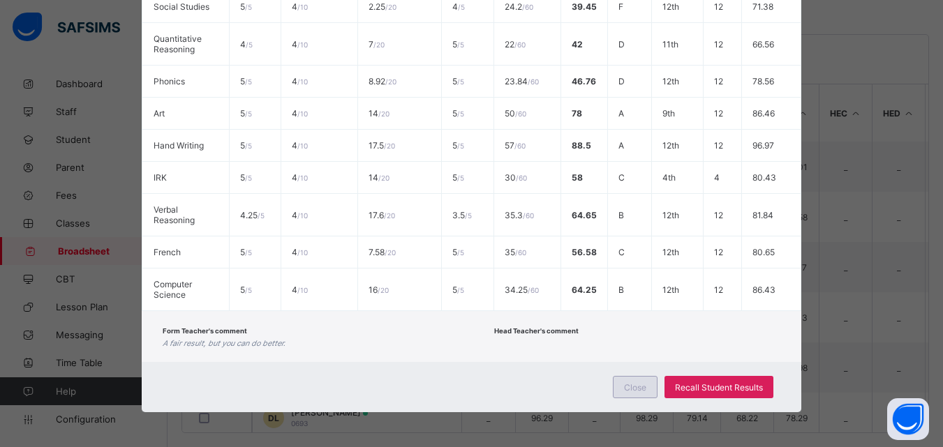
click at [622, 386] on div "Close" at bounding box center [635, 387] width 45 height 22
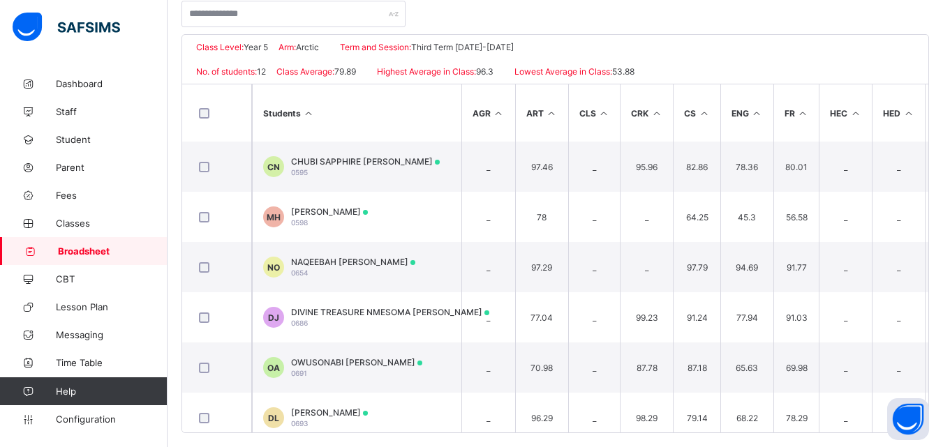
click at [112, 249] on span "Broadsheet" at bounding box center [113, 251] width 110 height 11
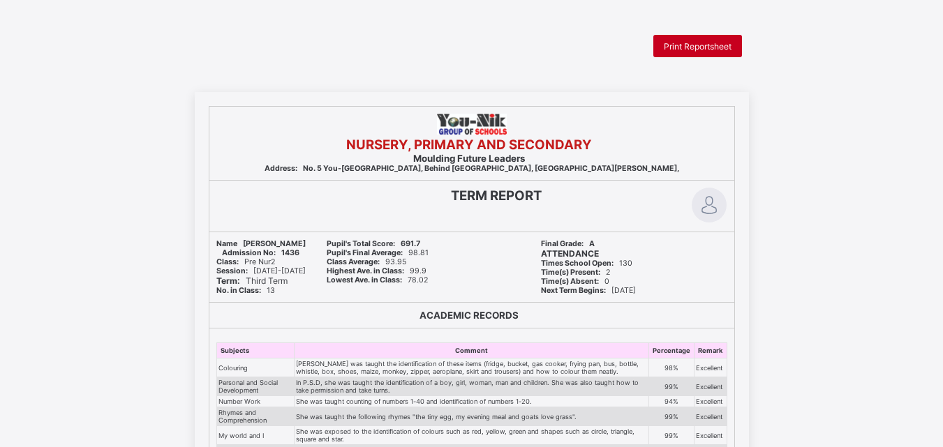
click at [679, 47] on span "Print Reportsheet" at bounding box center [698, 46] width 68 height 10
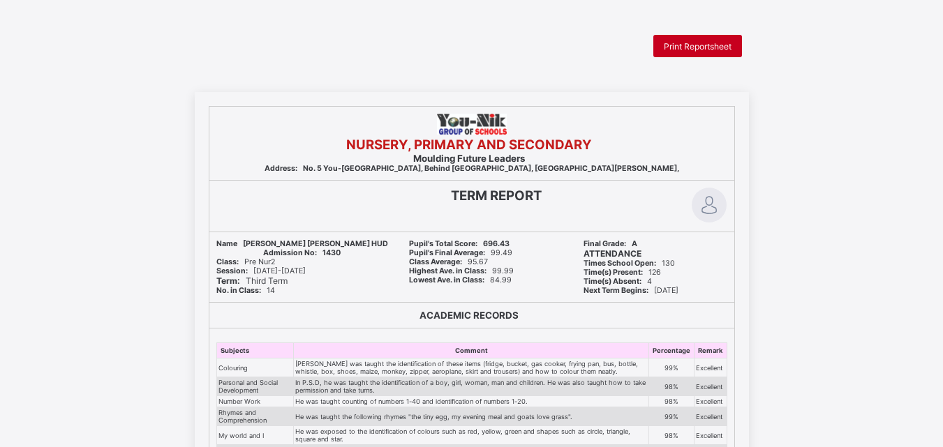
click at [674, 43] on span "Print Reportsheet" at bounding box center [698, 46] width 68 height 10
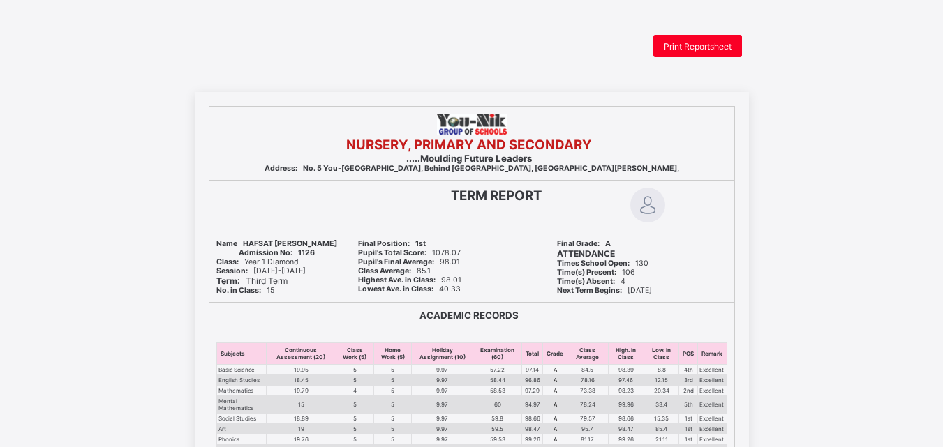
click at [683, 33] on html "Print Reportsheet NURSERY, PRIMARY AND SECONDARY .....Moulding Future Leaders A…" at bounding box center [471, 451] width 943 height 902
click at [678, 40] on div "Print Reportsheet" at bounding box center [697, 46] width 89 height 22
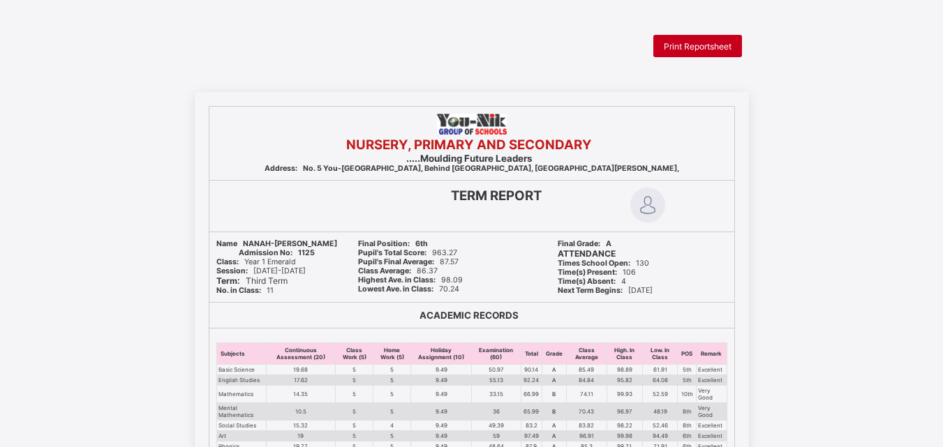
click at [693, 41] on span "Print Reportsheet" at bounding box center [698, 46] width 68 height 10
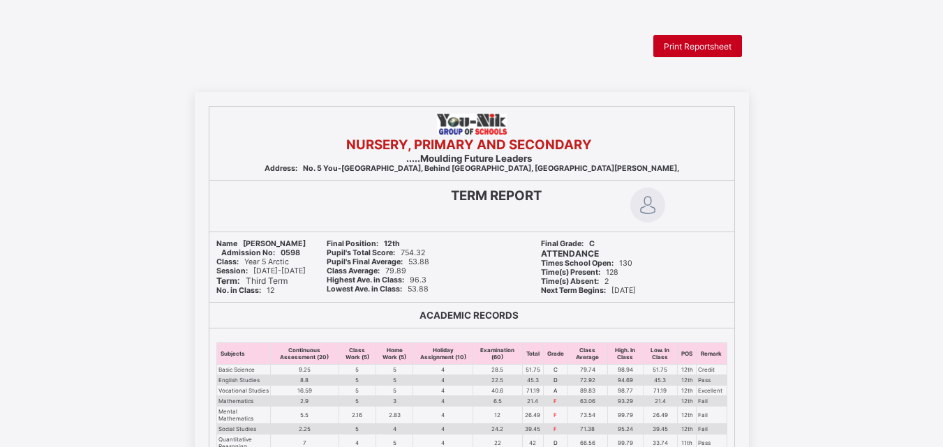
click at [707, 41] on span "Print Reportsheet" at bounding box center [698, 46] width 68 height 10
